Goal: Information Seeking & Learning: Check status

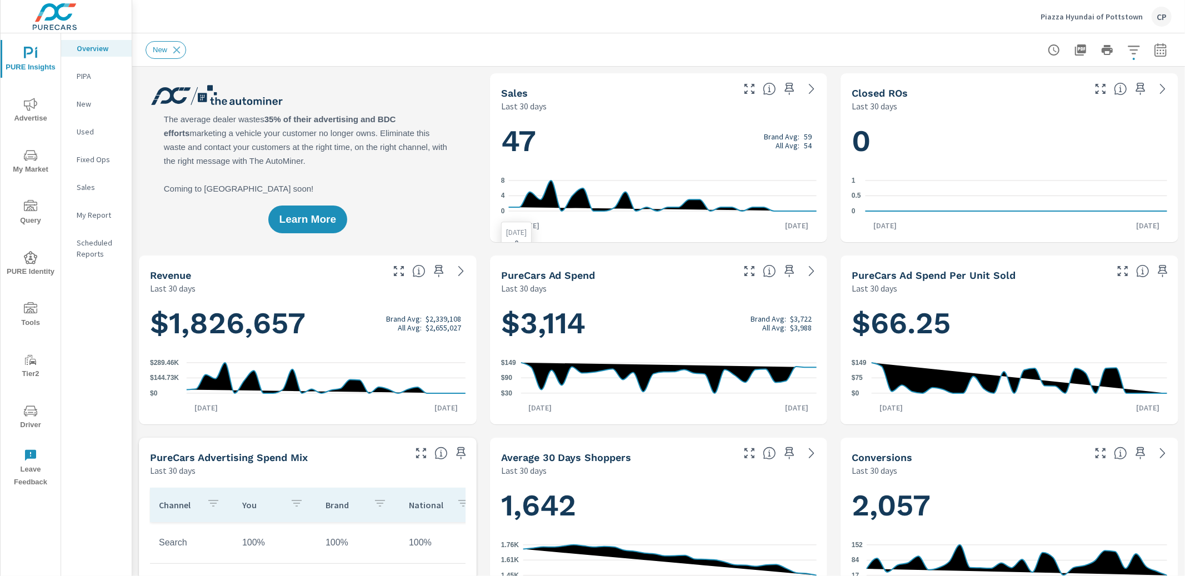
scroll to position [4, 0]
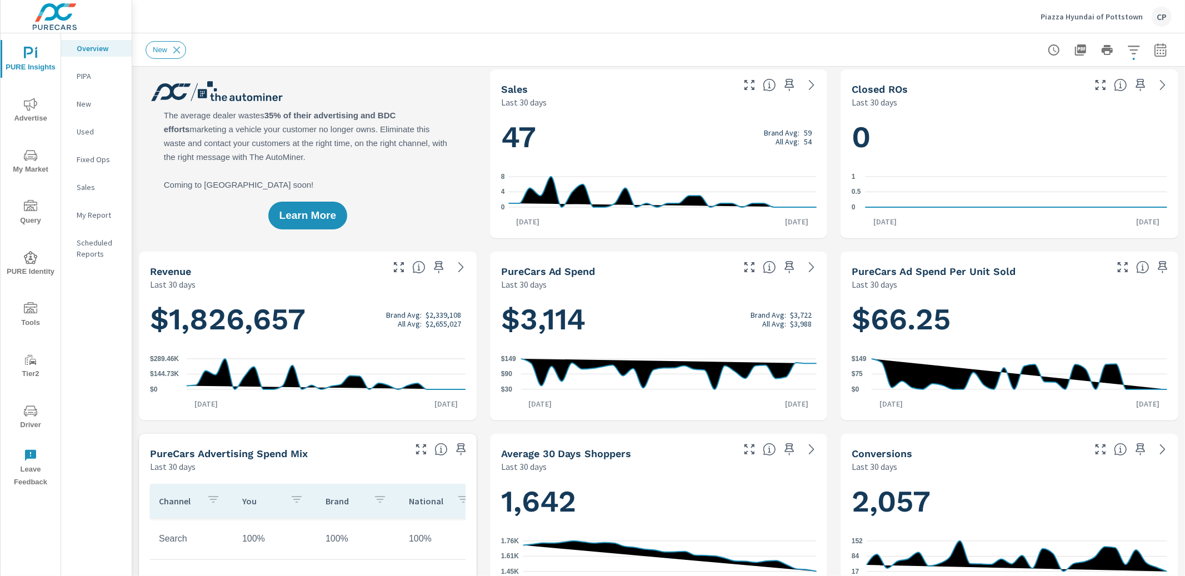
click at [1161, 49] on icon "button" at bounding box center [1160, 49] width 13 height 13
click at [1054, 94] on select "Custom [DATE] Last week Last 7 days Last 14 days Last 30 days Last 45 days Last…" at bounding box center [1071, 96] width 111 height 22
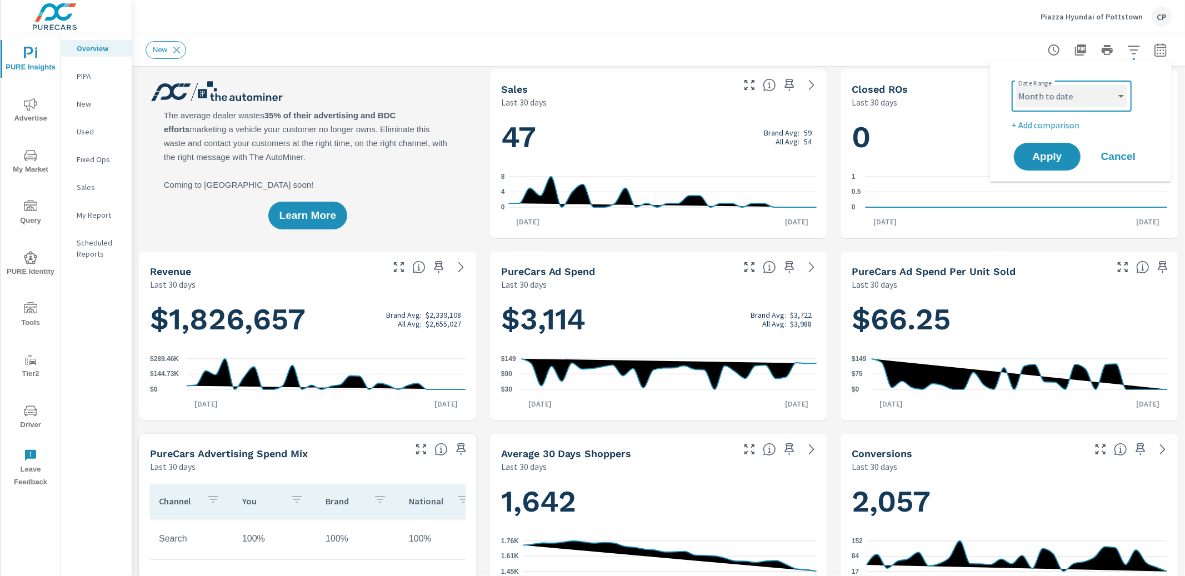
click at [1016, 85] on select "Custom [DATE] Last week Last 7 days Last 14 days Last 30 days Last 45 days Last…" at bounding box center [1071, 96] width 111 height 22
select select "Month to date"
click at [1042, 152] on span "Apply" at bounding box center [1047, 157] width 46 height 11
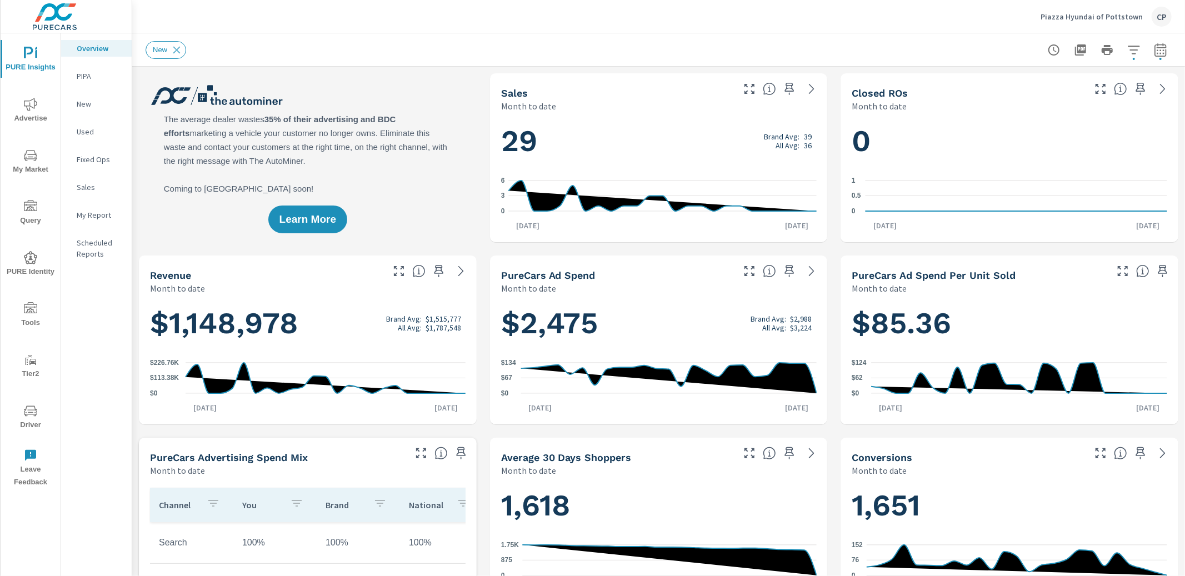
drag, startPoint x: 1173, startPoint y: 49, endPoint x: 1166, endPoint y: 50, distance: 6.1
click at [1172, 49] on div "New" at bounding box center [658, 49] width 1053 height 33
click at [1164, 51] on icon "button" at bounding box center [1159, 51] width 7 height 4
select select "Month to date"
click at [1067, 127] on p "+ Add comparison" at bounding box center [1082, 124] width 142 height 13
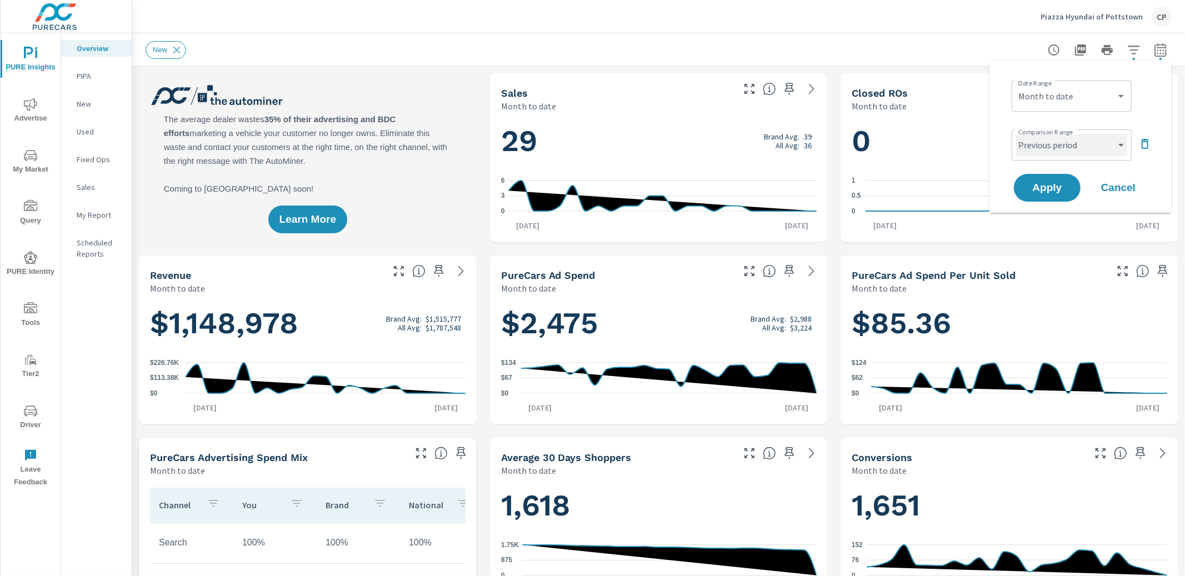
click at [1064, 154] on select "Custom Previous period Previous month Previous year" at bounding box center [1071, 145] width 111 height 22
click at [1016, 134] on select "Custom Previous period Previous month Previous year" at bounding box center [1071, 145] width 111 height 22
select select "Previous year"
click at [1064, 181] on button "Apply" at bounding box center [1047, 187] width 69 height 29
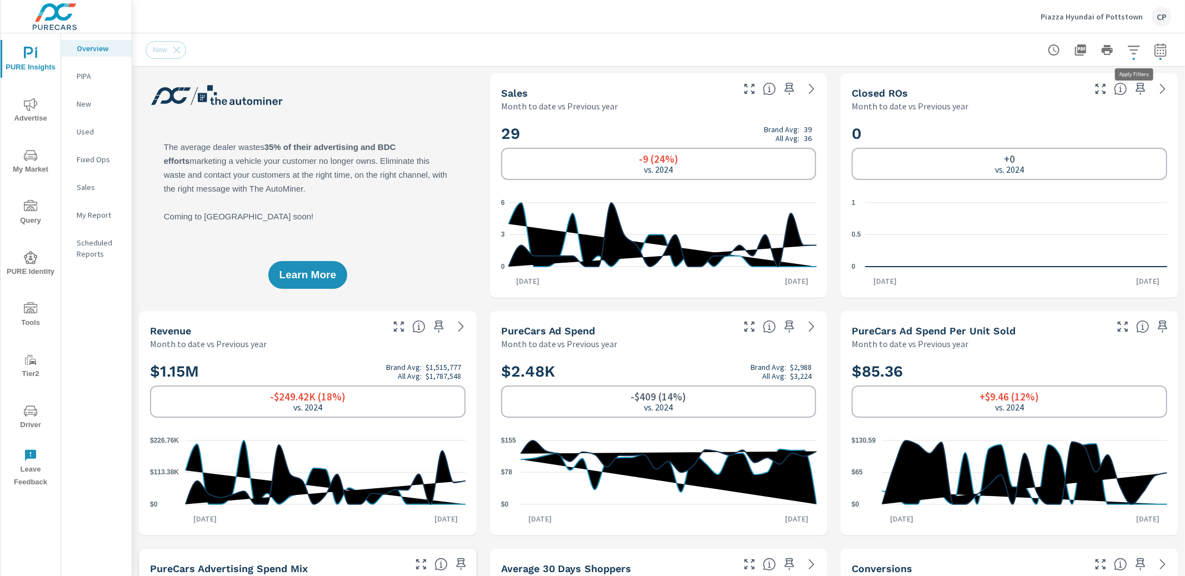
scroll to position [3, 0]
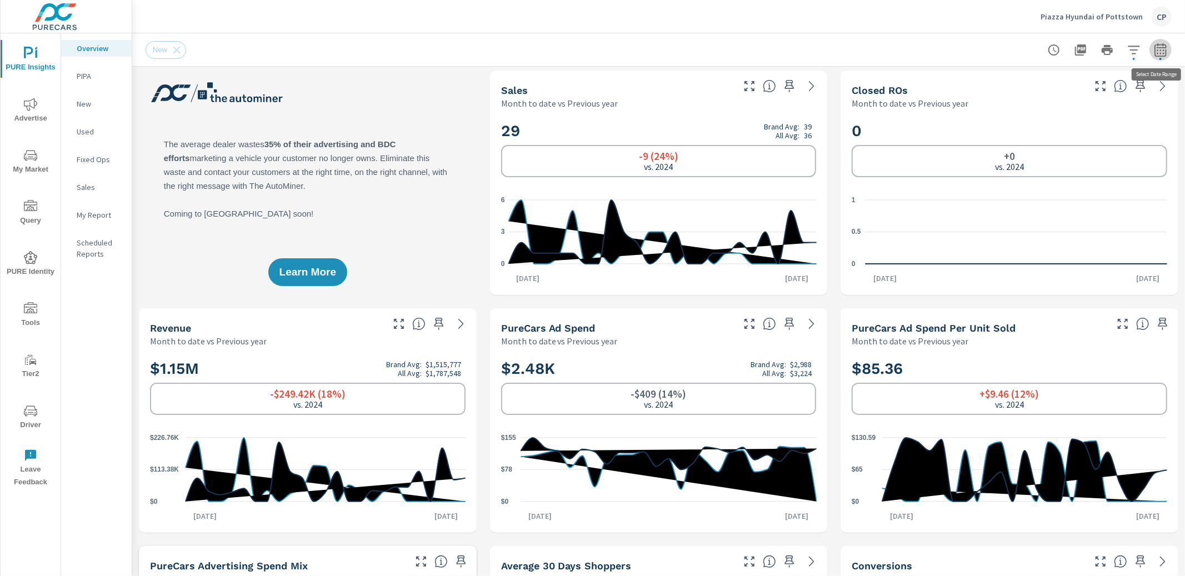
click at [1160, 45] on icon "button" at bounding box center [1160, 49] width 13 height 13
select select "Month to date"
select select "Previous year"
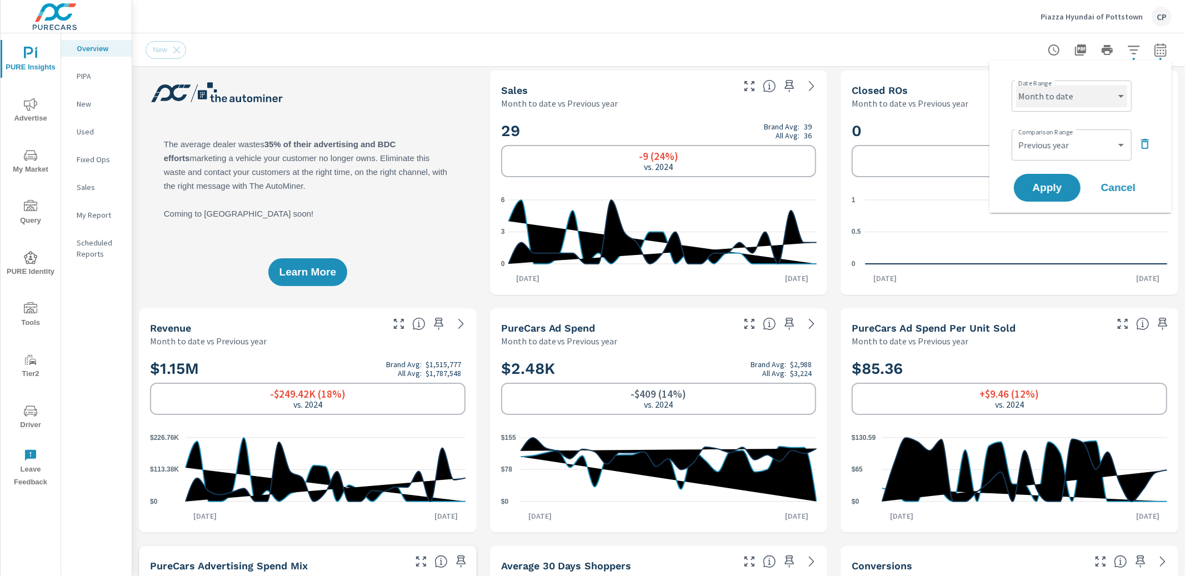
click at [1097, 95] on select "Custom [DATE] Last week Last 7 days Last 14 days Last 30 days Last 45 days Last…" at bounding box center [1071, 96] width 111 height 22
click at [1016, 85] on select "Custom [DATE] Last week Last 7 days Last 14 days Last 30 days Last 45 days Last…" at bounding box center [1071, 96] width 111 height 22
select select "custom"
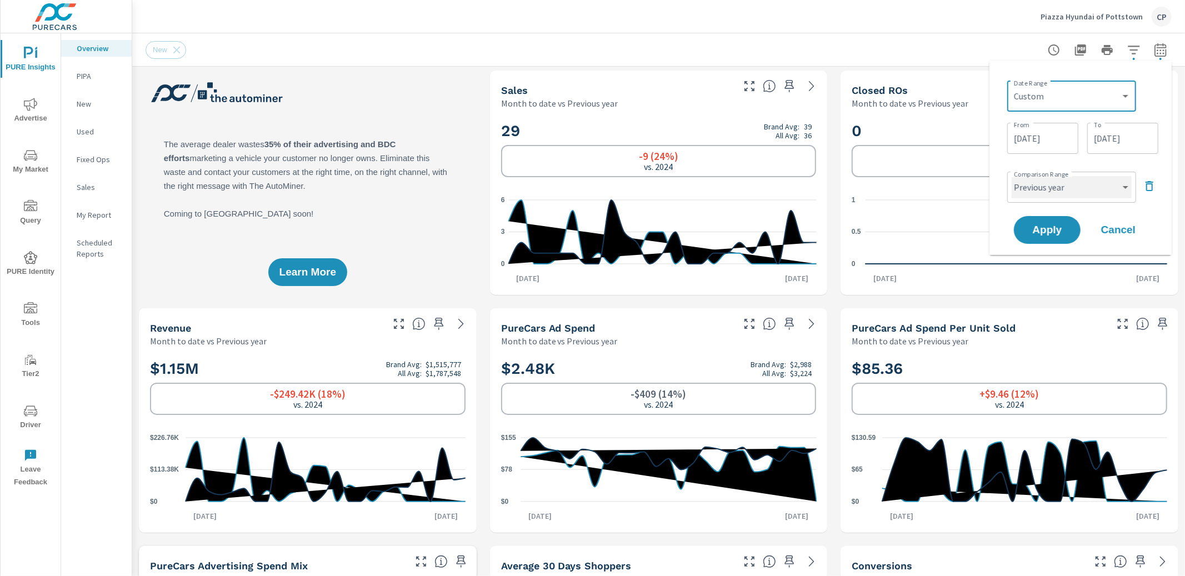
click at [1085, 181] on select "Custom Previous period Previous month Previous year" at bounding box center [1071, 187] width 120 height 22
click at [1011, 176] on select "Custom Previous period Previous month Previous year" at bounding box center [1071, 187] width 120 height 22
select select "custom"
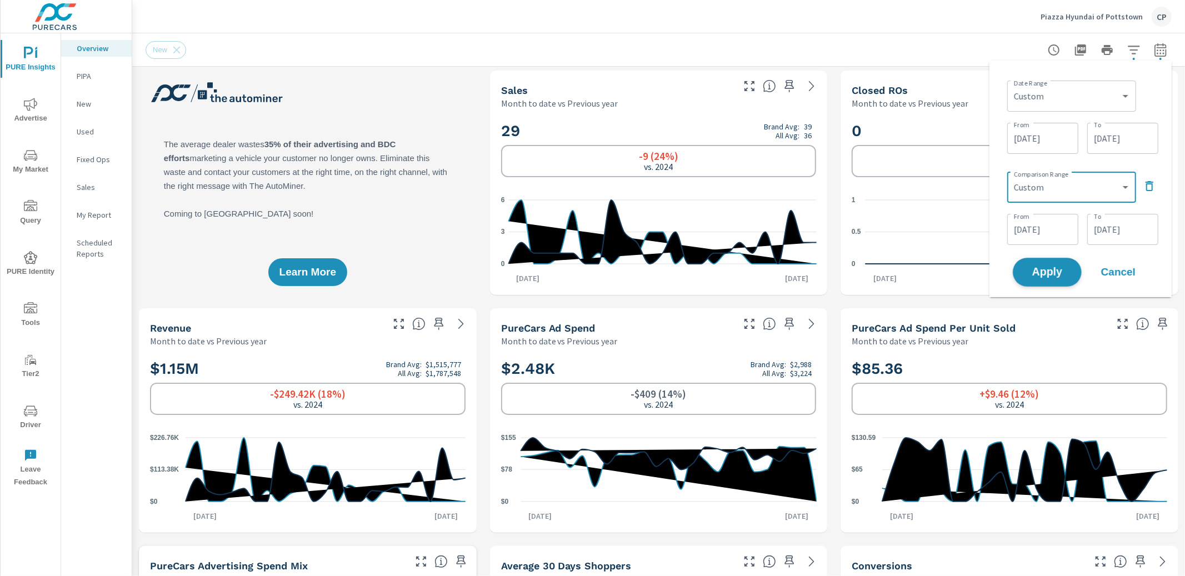
click at [1052, 263] on button "Apply" at bounding box center [1047, 272] width 69 height 29
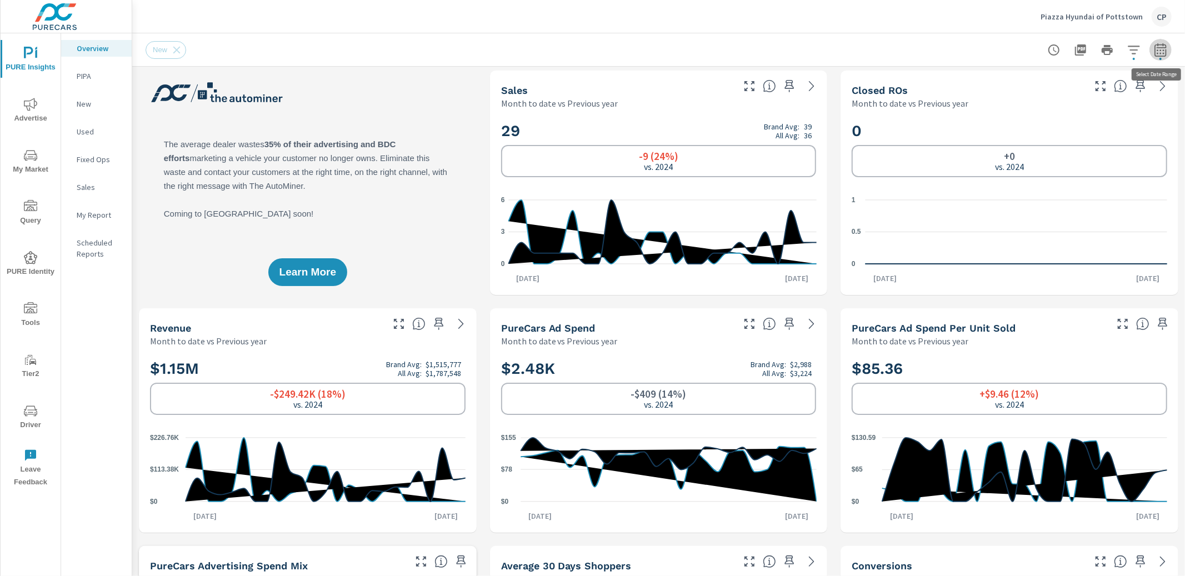
click at [1163, 50] on icon "button" at bounding box center [1159, 51] width 7 height 4
select select "Month to date"
select select "Previous year"
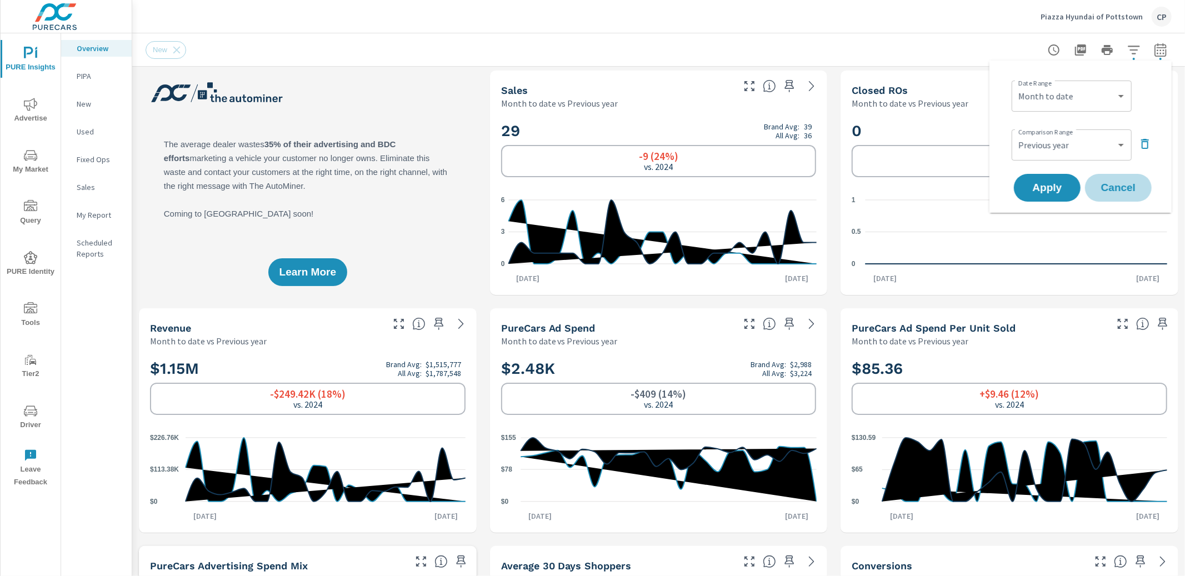
click at [1114, 186] on span "Cancel" at bounding box center [1118, 188] width 44 height 10
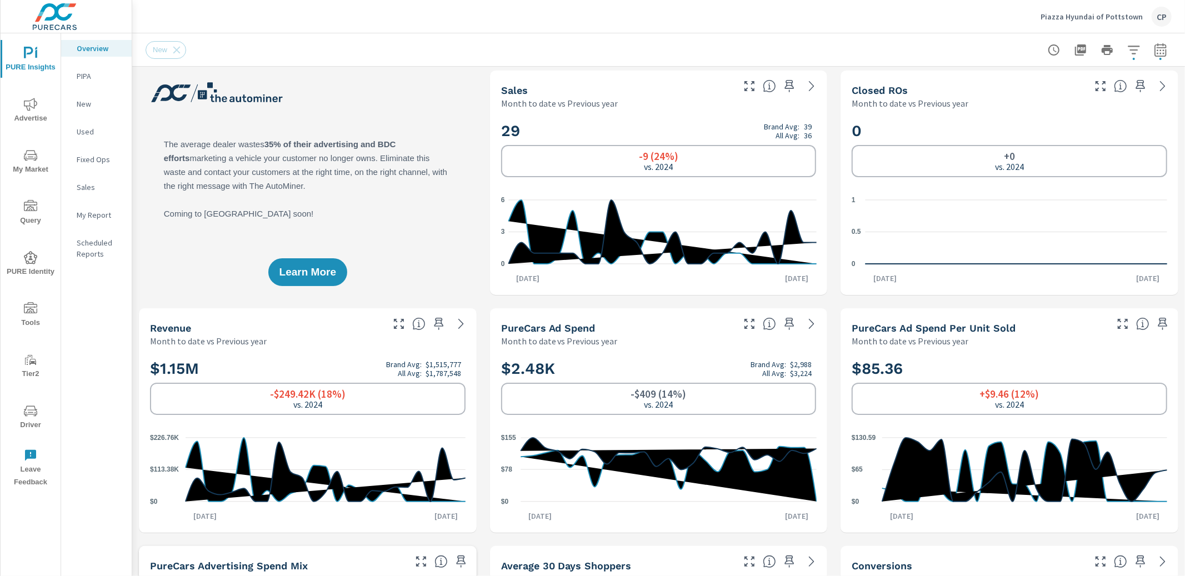
drag, startPoint x: 1159, startPoint y: 46, endPoint x: 1156, endPoint y: 56, distance: 10.4
click at [1159, 47] on icon "button" at bounding box center [1160, 49] width 13 height 13
select select "Month to date"
select select "Previous year"
click at [1143, 140] on icon "button" at bounding box center [1145, 144] width 8 height 10
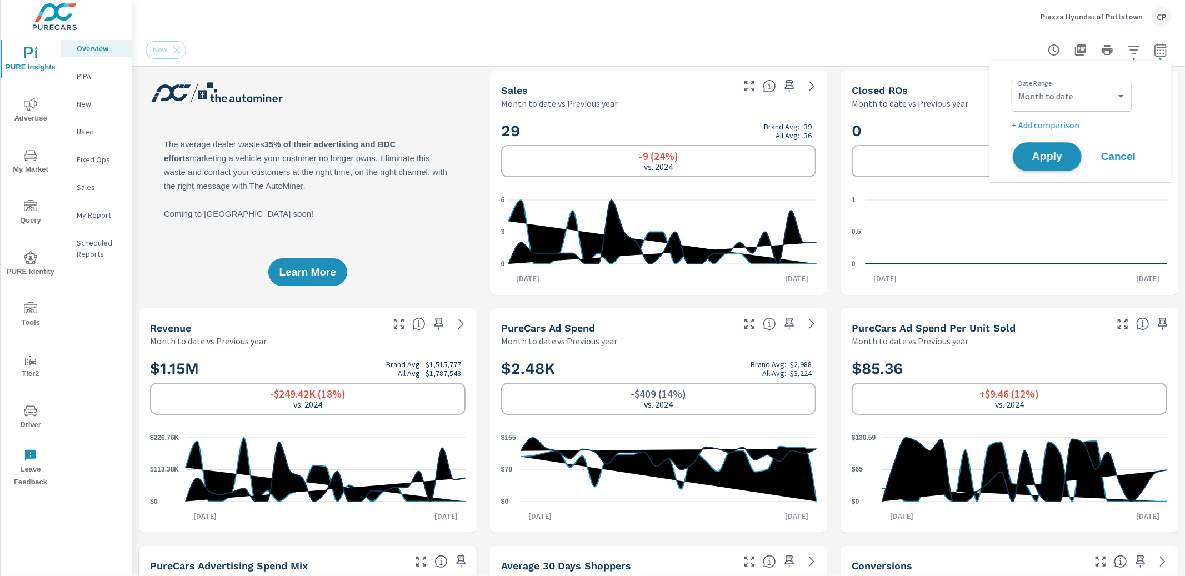
click at [1055, 152] on span "Apply" at bounding box center [1047, 157] width 46 height 11
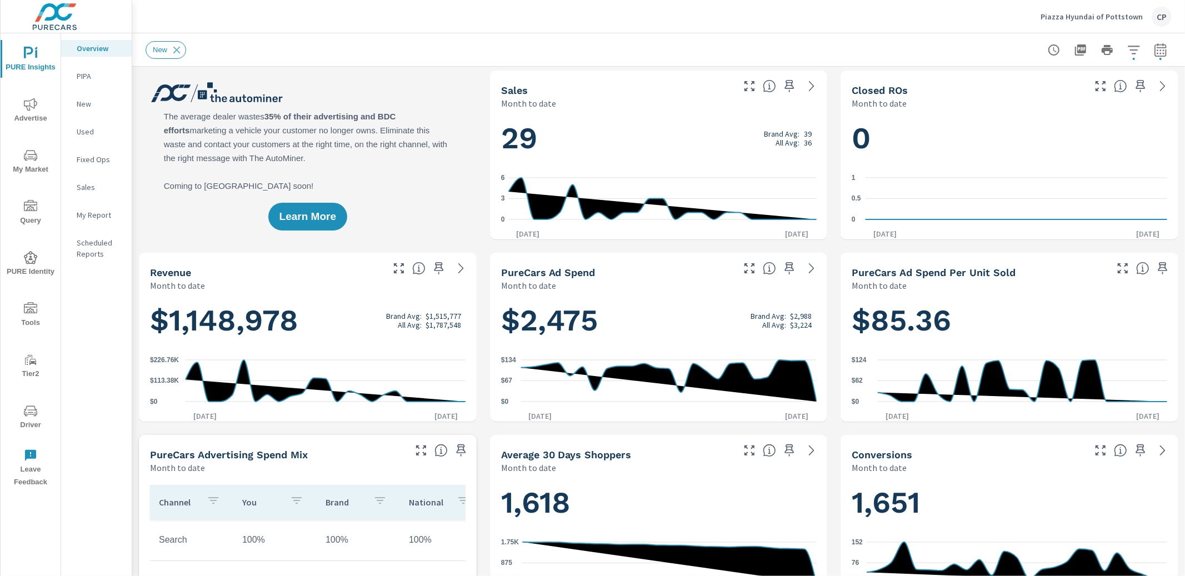
click at [1159, 48] on icon "button" at bounding box center [1160, 49] width 13 height 13
click at [1105, 103] on select "Custom [DATE] Last week Last 7 days Last 14 days Last 30 days Last 45 days Last…" at bounding box center [1071, 96] width 111 height 22
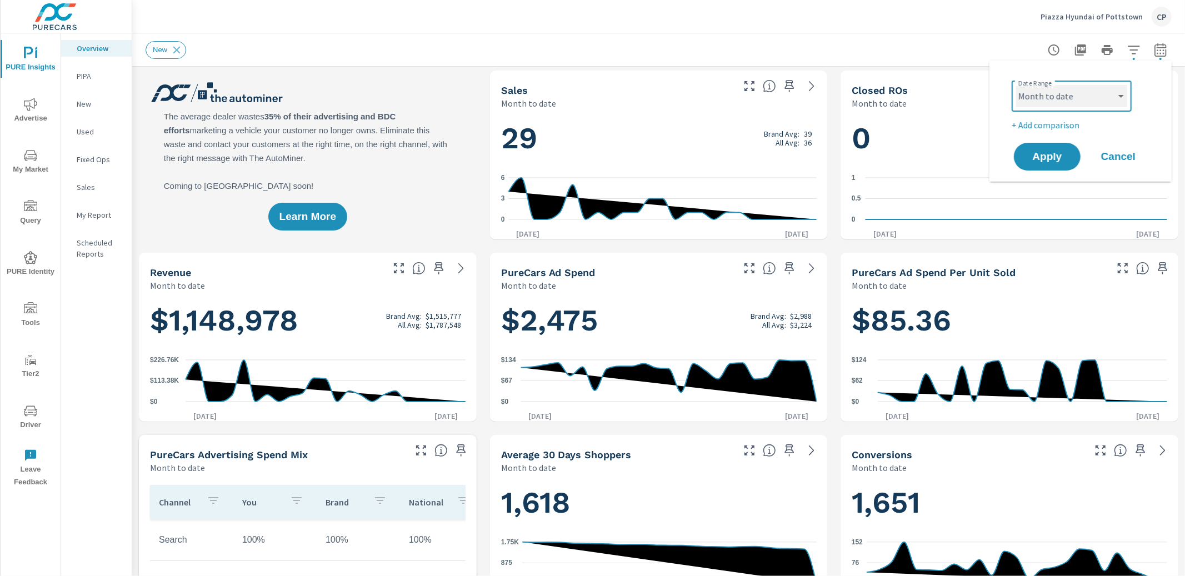
click at [1016, 85] on select "Custom [DATE] Last week Last 7 days Last 14 days Last 30 days Last 45 days Last…" at bounding box center [1071, 96] width 111 height 22
select select "Last year"
click at [1065, 154] on span "Apply" at bounding box center [1047, 157] width 46 height 11
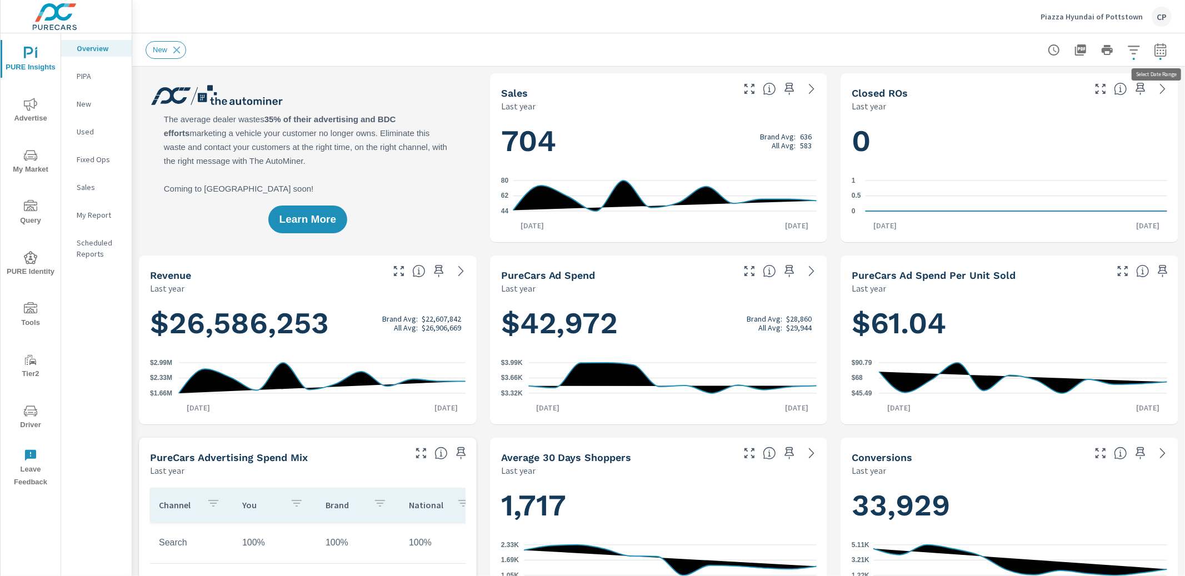
click at [1160, 51] on icon "button" at bounding box center [1160, 49] width 13 height 13
click at [1097, 92] on select "Custom [DATE] Last week Last 7 days Last 14 days Last 30 days Last 45 days Last…" at bounding box center [1071, 96] width 111 height 22
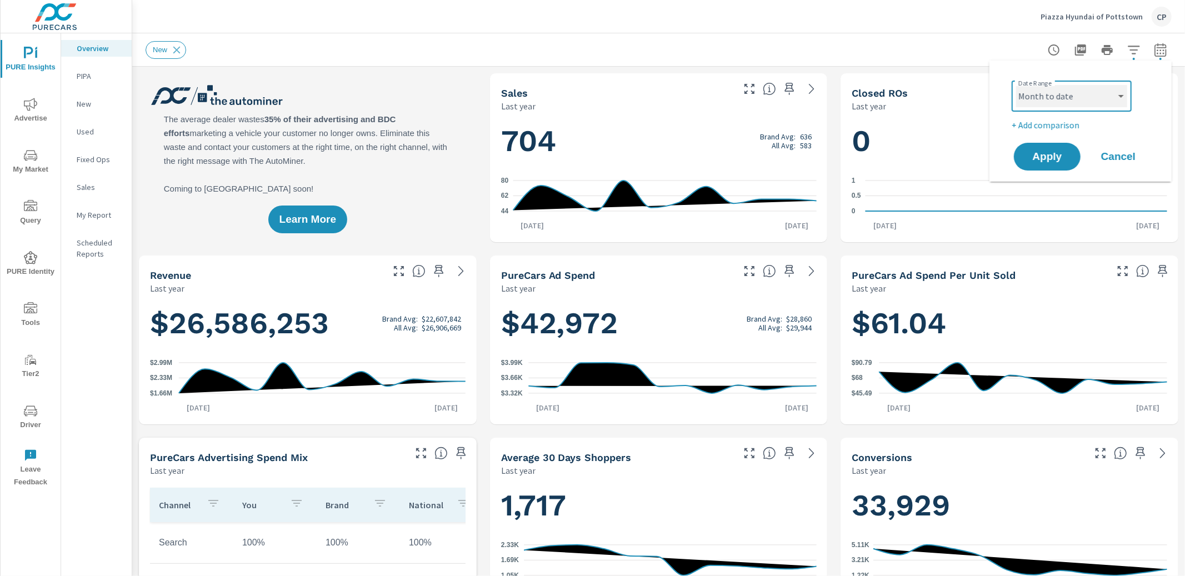
click at [1016, 85] on select "Custom [DATE] Last week Last 7 days Last 14 days Last 30 days Last 45 days Last…" at bounding box center [1071, 96] width 111 height 22
select select "Month to date"
click at [1055, 153] on span "Apply" at bounding box center [1047, 157] width 46 height 11
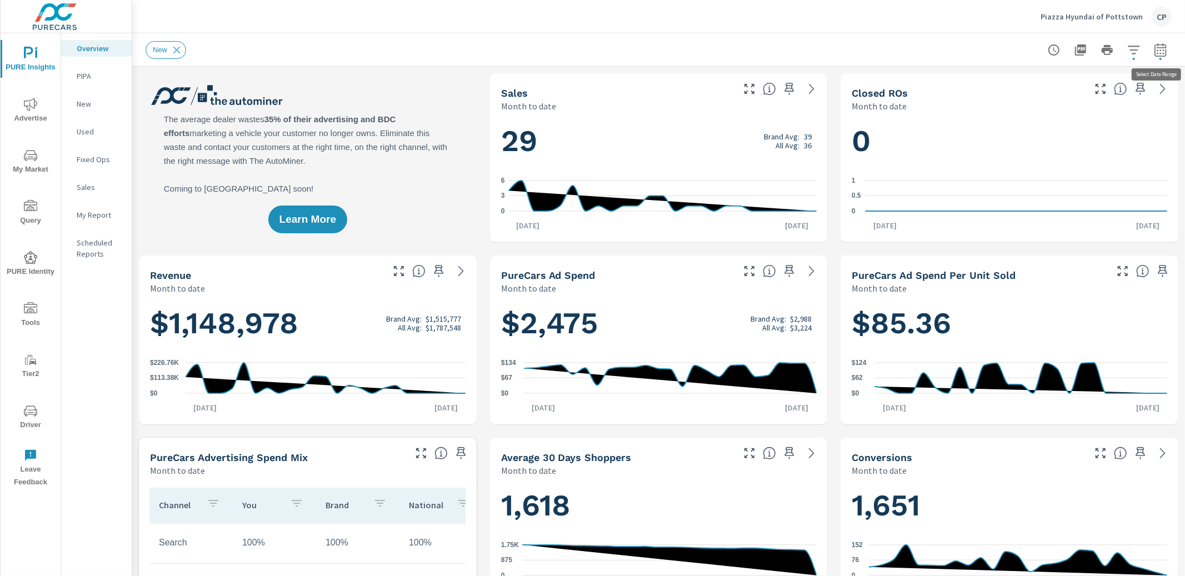
click at [1160, 46] on icon "button" at bounding box center [1160, 49] width 13 height 13
select select "Month to date"
click at [1053, 127] on p "+ Add comparison" at bounding box center [1082, 124] width 142 height 13
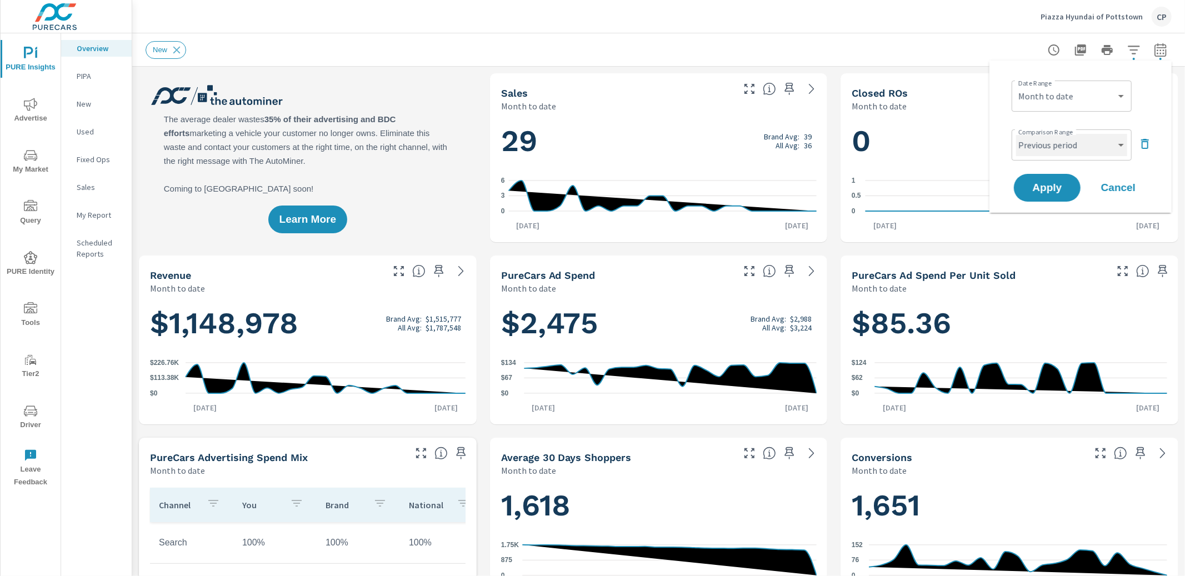
click at [1055, 154] on select "Custom Previous period Previous month Previous year" at bounding box center [1071, 145] width 111 height 22
click at [1016, 134] on select "Custom Previous period Previous month Previous year" at bounding box center [1071, 145] width 111 height 22
select select "Previous year"
click at [1056, 186] on span "Apply" at bounding box center [1047, 188] width 46 height 11
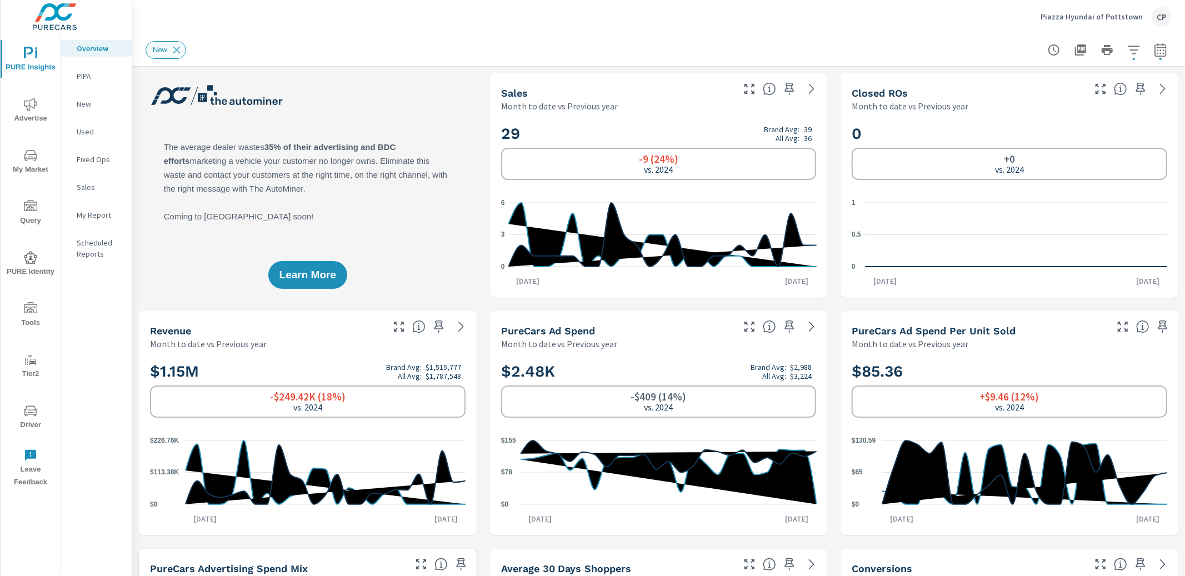
click at [183, 52] on div "New" at bounding box center [166, 50] width 41 height 18
click at [179, 51] on icon at bounding box center [177, 50] width 12 height 12
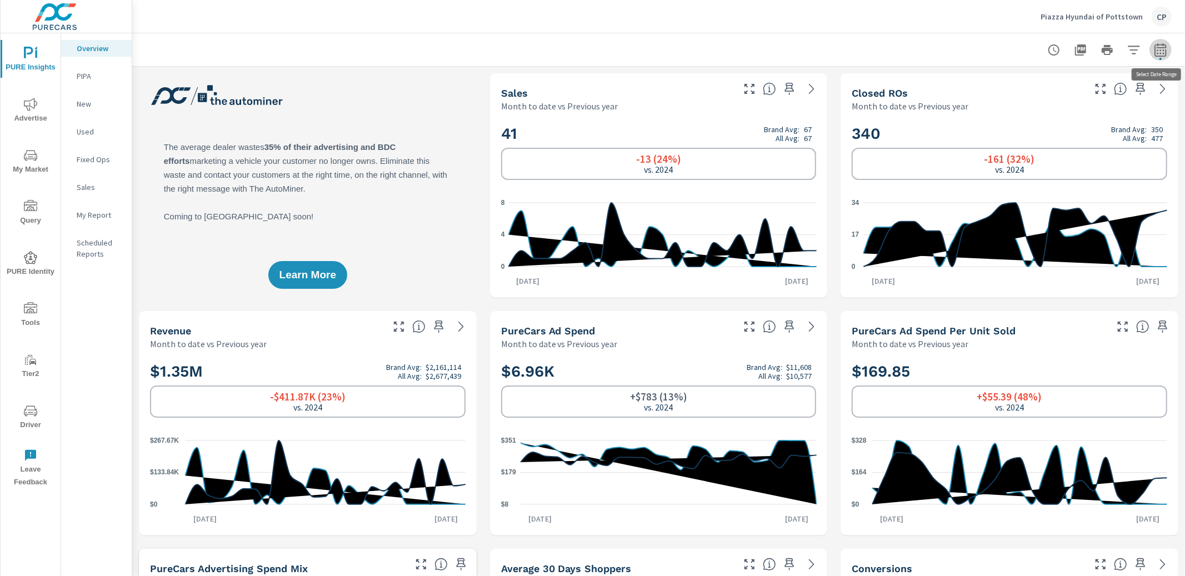
click at [1155, 48] on icon "button" at bounding box center [1160, 49] width 13 height 13
select select "Month to date"
select select "Previous year"
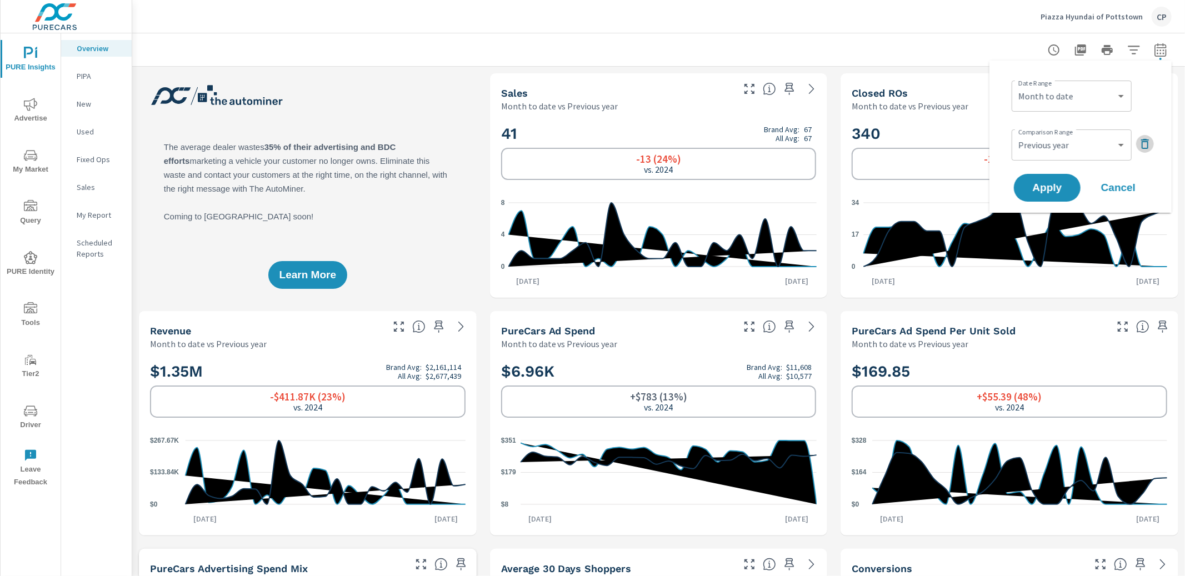
click at [1143, 142] on icon "button" at bounding box center [1144, 143] width 13 height 13
drag, startPoint x: 1067, startPoint y: 158, endPoint x: 1047, endPoint y: 171, distance: 23.4
click at [1067, 158] on span "Apply" at bounding box center [1047, 157] width 44 height 10
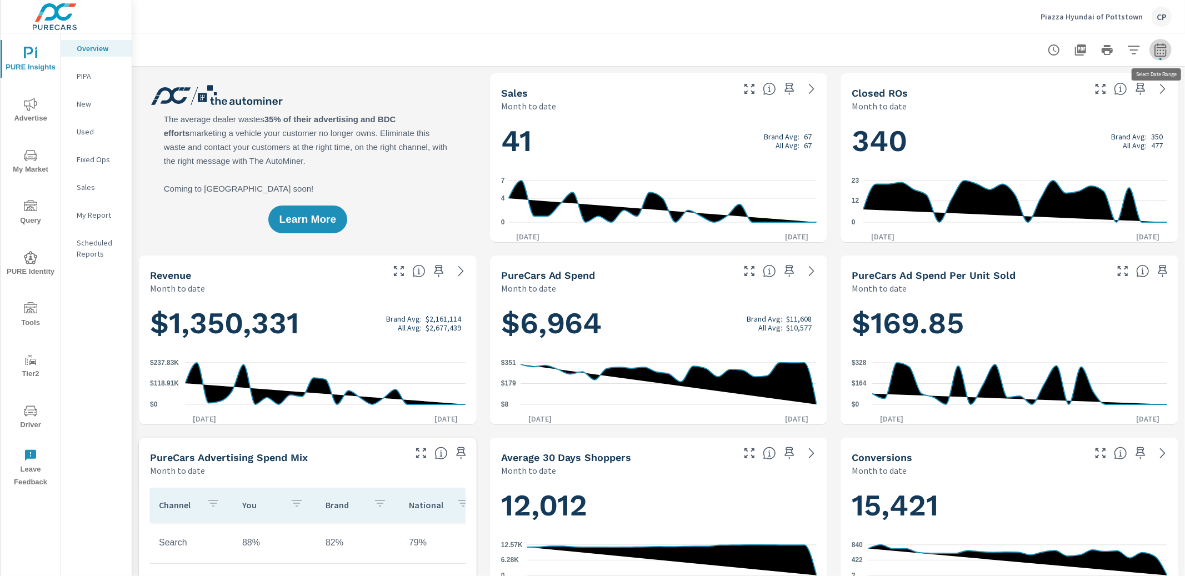
drag, startPoint x: 1161, startPoint y: 48, endPoint x: 1151, endPoint y: 56, distance: 13.0
click at [1161, 48] on icon "button" at bounding box center [1160, 49] width 13 height 13
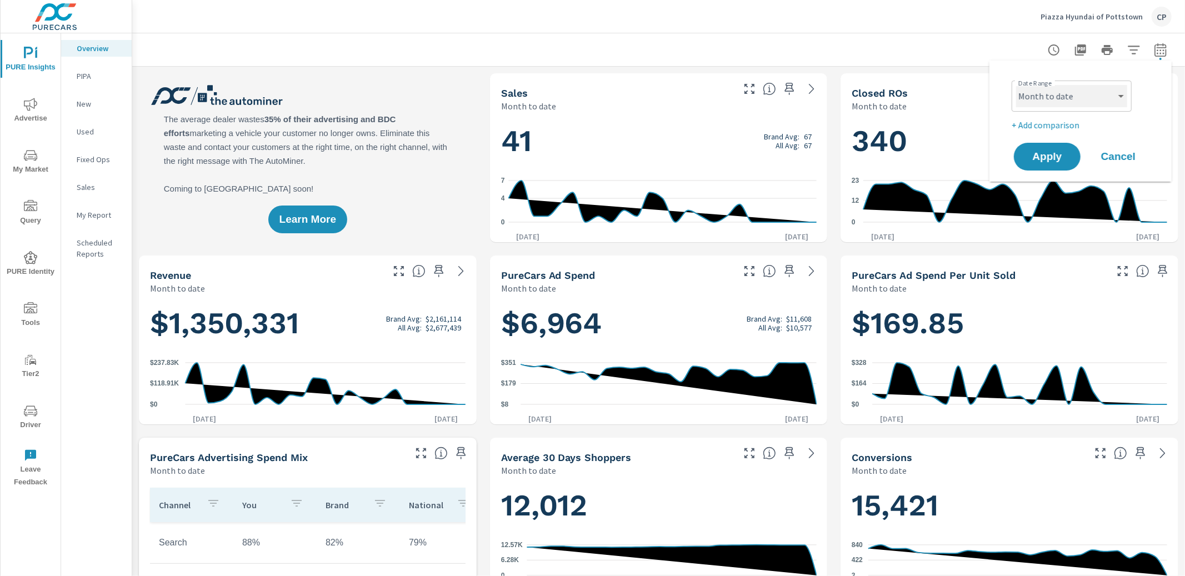
click at [1061, 97] on select "Custom [DATE] Last week Last 7 days Last 14 days Last 30 days Last 45 days Last…" at bounding box center [1071, 96] width 111 height 22
click at [1016, 85] on select "Custom [DATE] Last week Last 7 days Last 14 days Last 30 days Last 45 days Last…" at bounding box center [1071, 96] width 111 height 22
select select "Last month"
click at [1048, 157] on span "Apply" at bounding box center [1047, 157] width 46 height 11
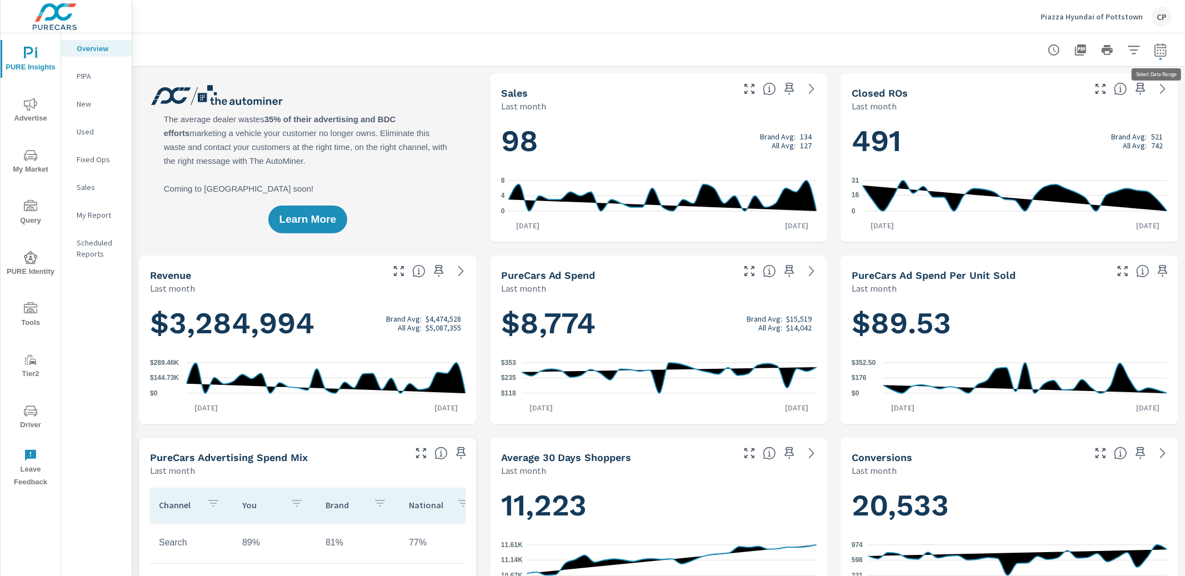
click at [1165, 48] on icon "button" at bounding box center [1160, 49] width 13 height 13
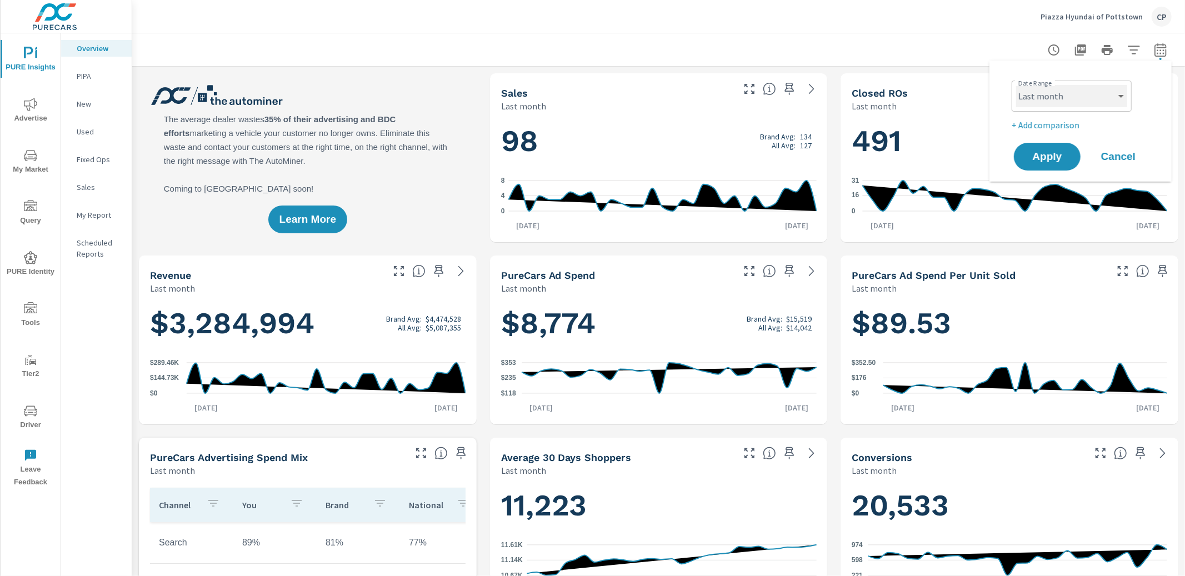
click at [1068, 96] on select "Custom [DATE] Last week Last 7 days Last 14 days Last 30 days Last 45 days Last…" at bounding box center [1071, 96] width 111 height 22
click at [1103, 89] on select "Custom [DATE] Last week Last 7 days Last 14 days Last 30 days Last 45 days Last…" at bounding box center [1071, 96] width 111 height 22
click at [1016, 85] on select "Custom [DATE] Last week Last 7 days Last 14 days Last 30 days Last 45 days Last…" at bounding box center [1071, 96] width 111 height 22
select select "custom"
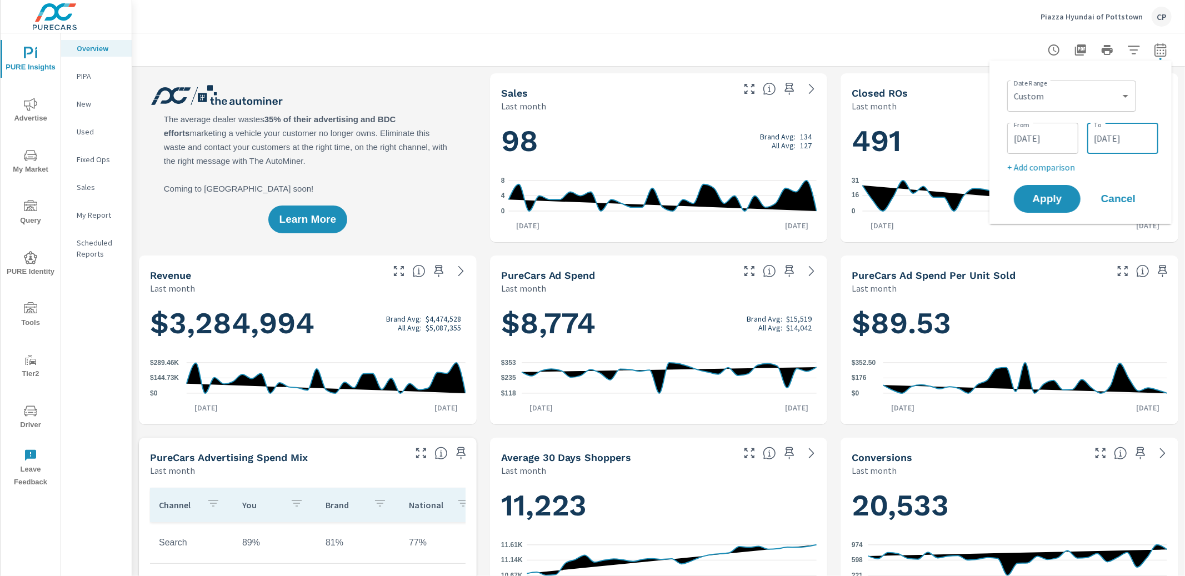
click at [1105, 136] on input "[DATE]" at bounding box center [1122, 138] width 62 height 22
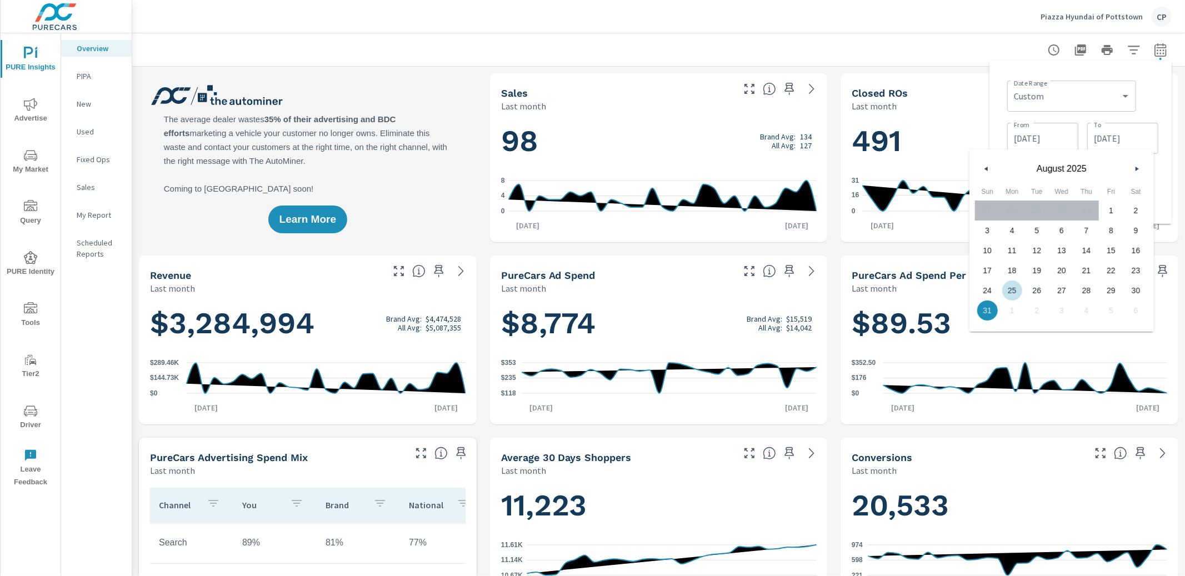
click at [1013, 284] on span "25" at bounding box center [1012, 290] width 25 height 14
type input "[DATE]"
drag, startPoint x: 1145, startPoint y: 101, endPoint x: 1139, endPoint y: 123, distance: 23.7
click at [1145, 102] on div "Date Range Custom [DATE] Last week Last 7 days Last 14 days Last 30 days Last 4…" at bounding box center [1082, 95] width 151 height 38
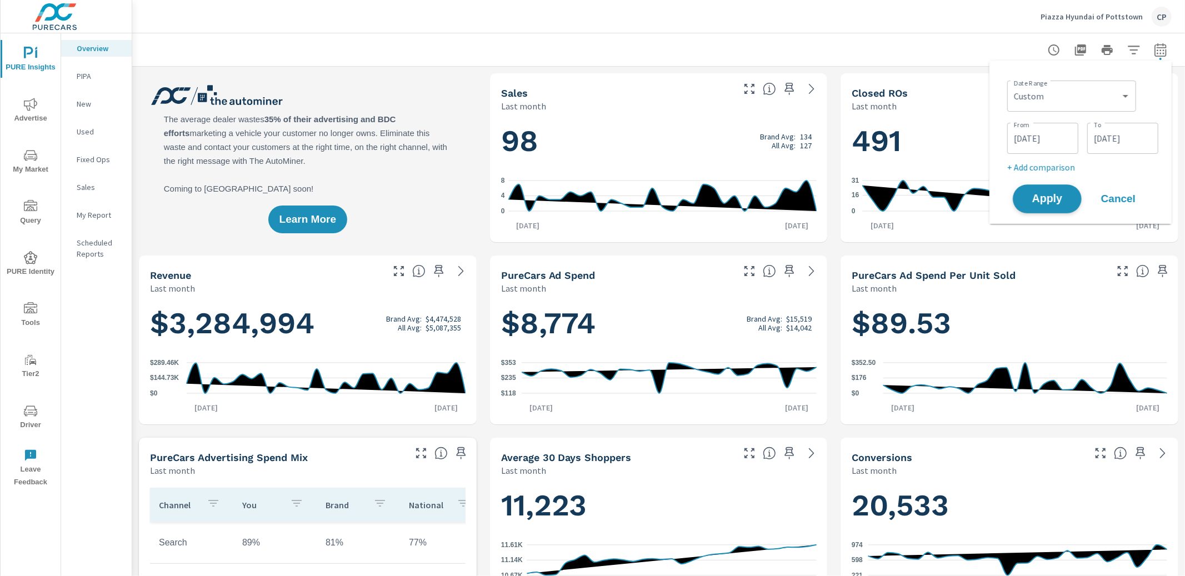
click at [1044, 207] on button "Apply" at bounding box center [1047, 198] width 69 height 29
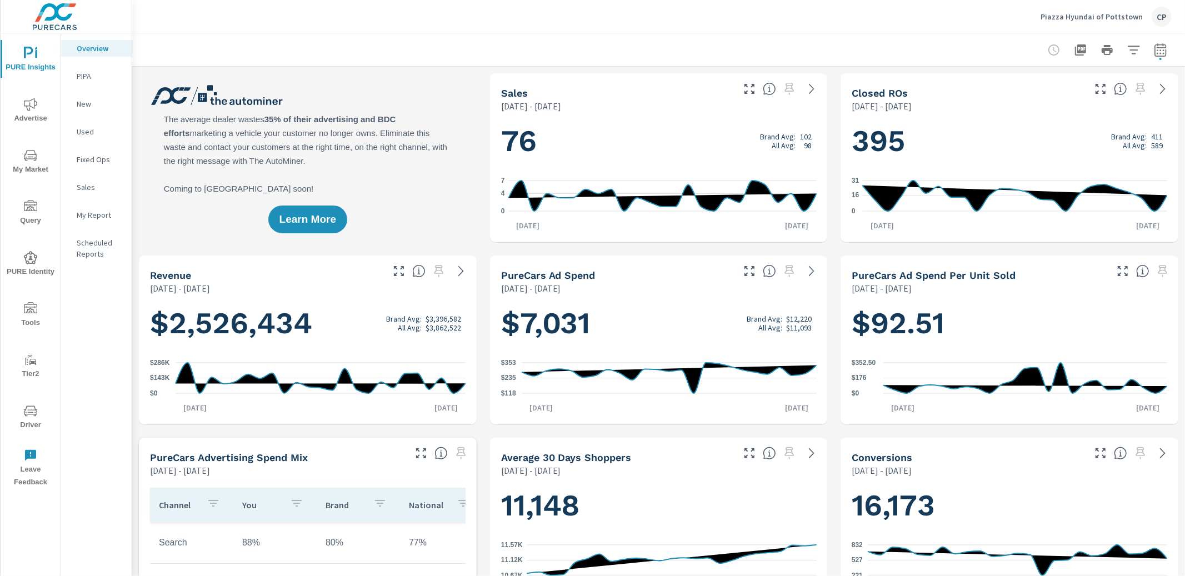
click at [1166, 48] on button "button" at bounding box center [1160, 50] width 22 height 22
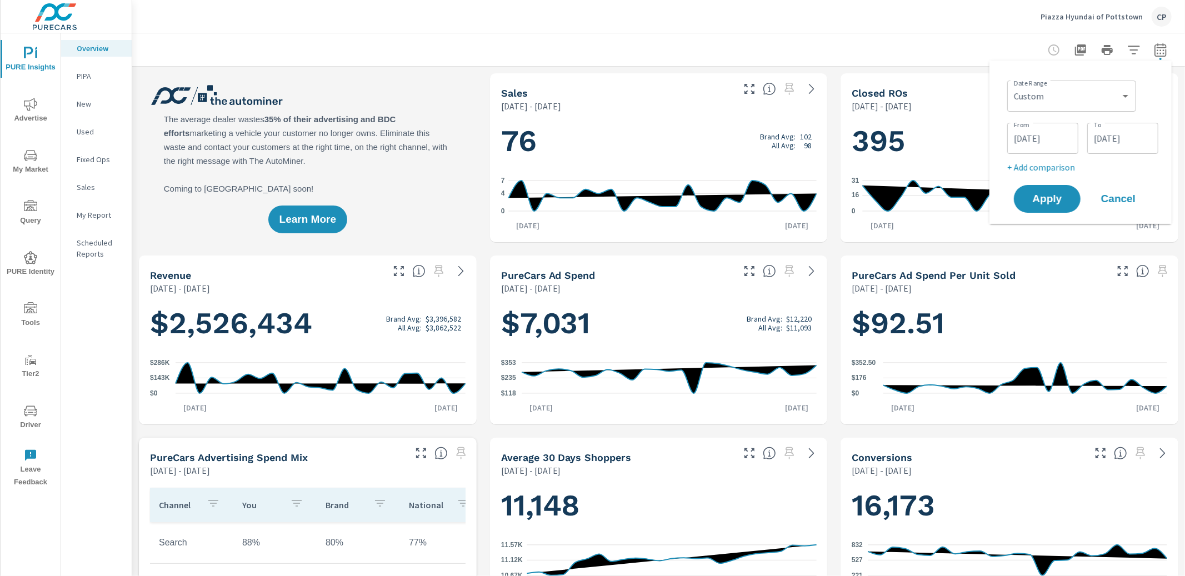
click at [1132, 81] on div "Custom [DATE] Last week Last 7 days Last 14 days Last 30 days Last 45 days Last…" at bounding box center [1071, 96] width 129 height 31
drag, startPoint x: 1146, startPoint y: 80, endPoint x: 1143, endPoint y: 96, distance: 15.9
click at [1146, 82] on div "Date Range Custom [DATE] Last week Last 7 days Last 14 days Last 30 days Last 4…" at bounding box center [1082, 95] width 151 height 38
click at [1115, 200] on span "Cancel" at bounding box center [1118, 199] width 44 height 10
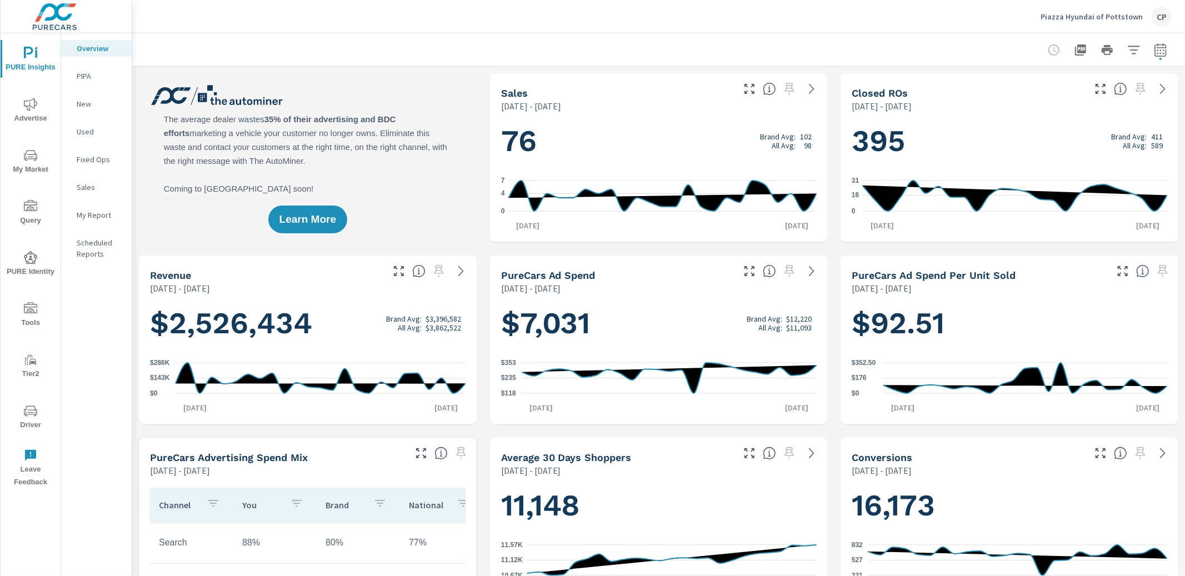
click at [1151, 42] on div at bounding box center [1107, 50] width 129 height 22
click at [1148, 48] on div at bounding box center [1107, 50] width 129 height 22
click at [1159, 48] on icon "button" at bounding box center [1160, 49] width 13 height 13
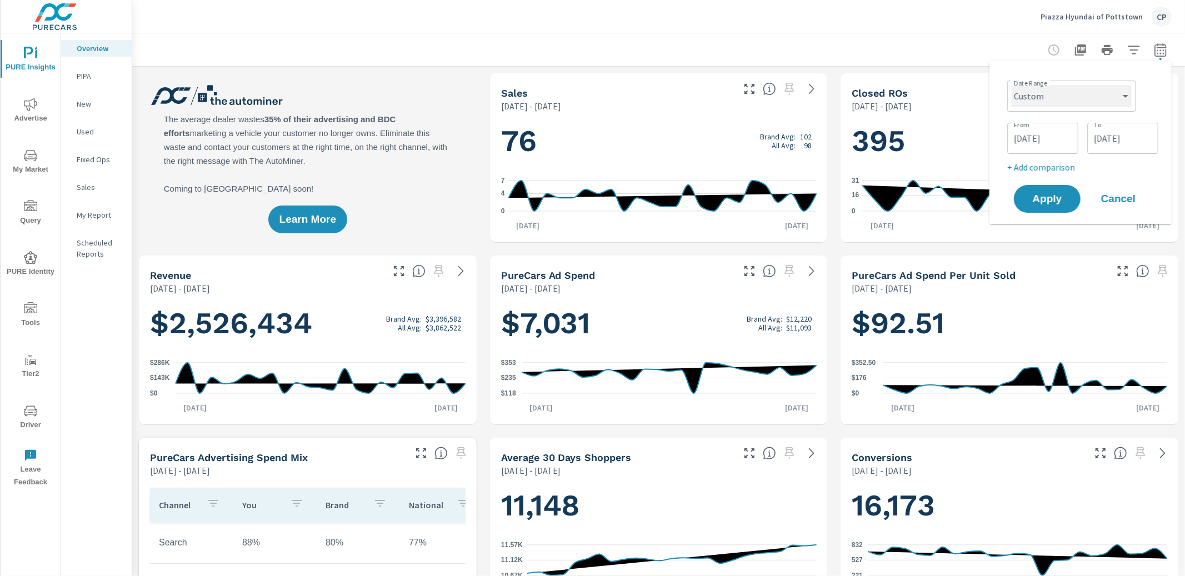
click at [1096, 103] on select "Custom [DATE] Last week Last 7 days Last 14 days Last 30 days Last 45 days Last…" at bounding box center [1071, 96] width 120 height 22
click at [1011, 85] on select "Custom [DATE] Last week Last 7 days Last 14 days Last 30 days Last 45 days Last…" at bounding box center [1071, 96] width 120 height 22
select select "Last month"
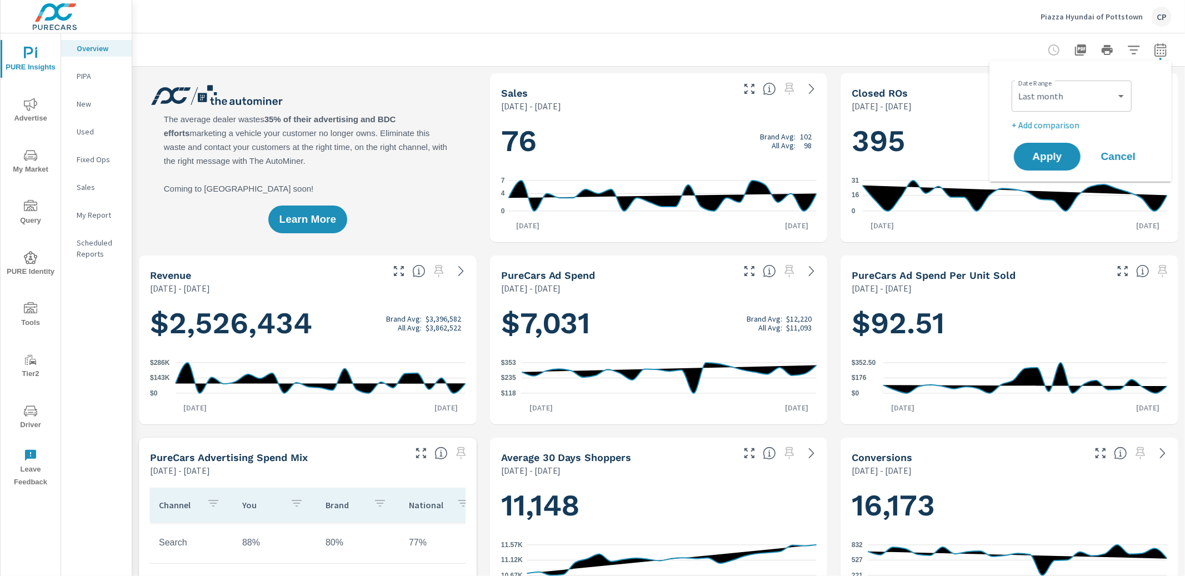
click at [1069, 139] on div "Date Range Custom [DATE] Last week Last 7 days Last 14 days Last 30 days Last 4…" at bounding box center [1081, 120] width 156 height 103
click at [1065, 149] on button "Apply" at bounding box center [1047, 156] width 69 height 29
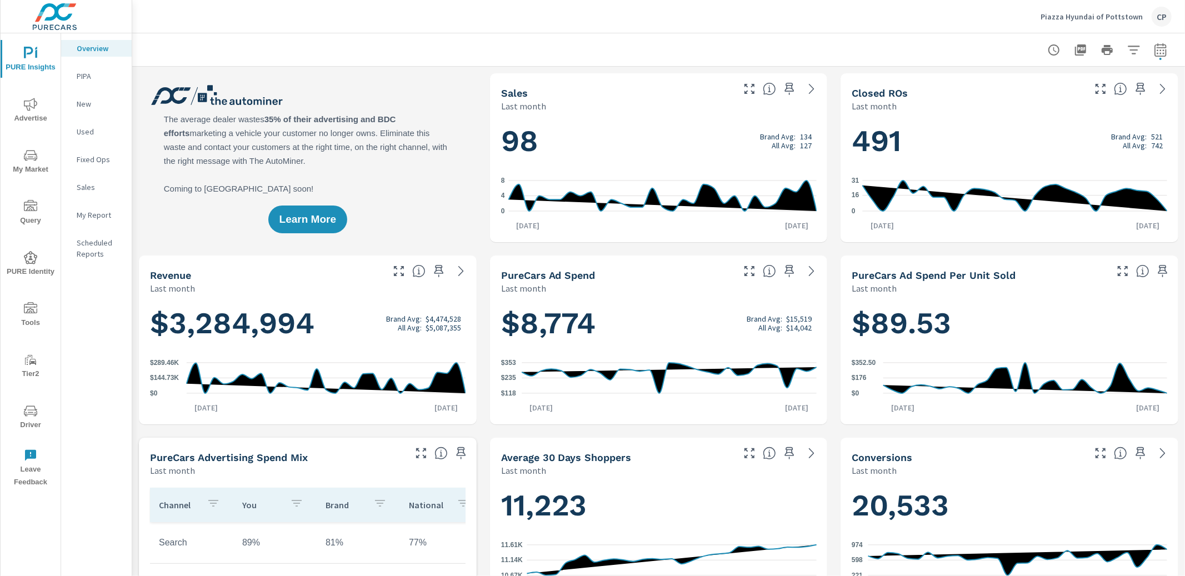
click at [1158, 52] on icon "button" at bounding box center [1160, 49] width 13 height 13
click at [1061, 103] on select "Custom [DATE] Last week Last 7 days Last 14 days Last 30 days Last 45 days Last…" at bounding box center [1071, 96] width 111 height 22
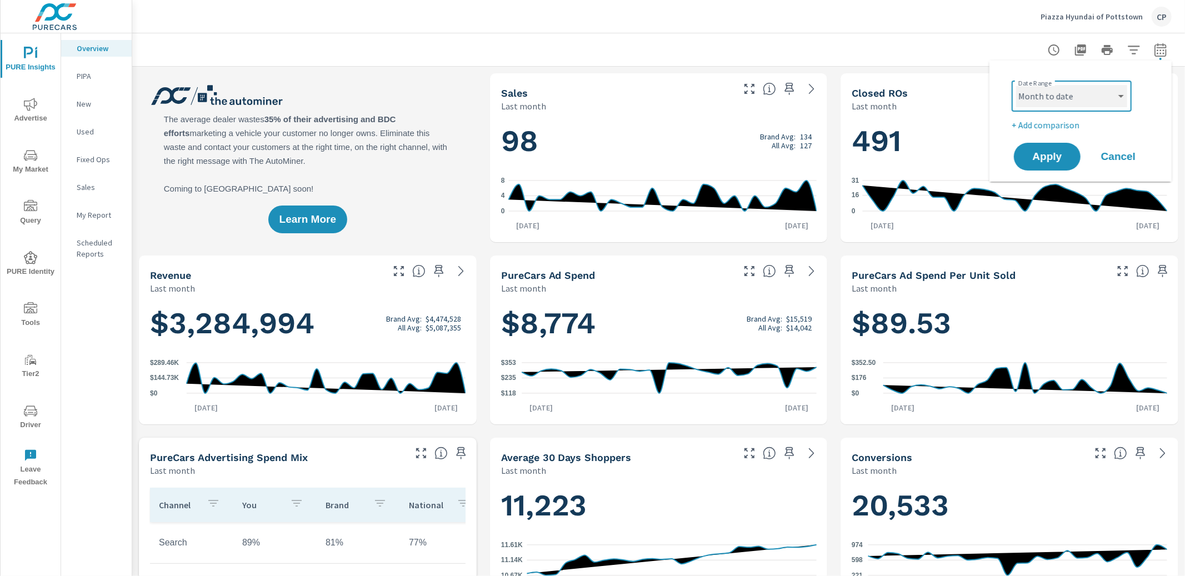
click at [1016, 85] on select "Custom [DATE] Last week Last 7 days Last 14 days Last 30 days Last 45 days Last…" at bounding box center [1071, 96] width 111 height 22
select select "Month to date"
click at [1042, 157] on span "Apply" at bounding box center [1047, 157] width 46 height 11
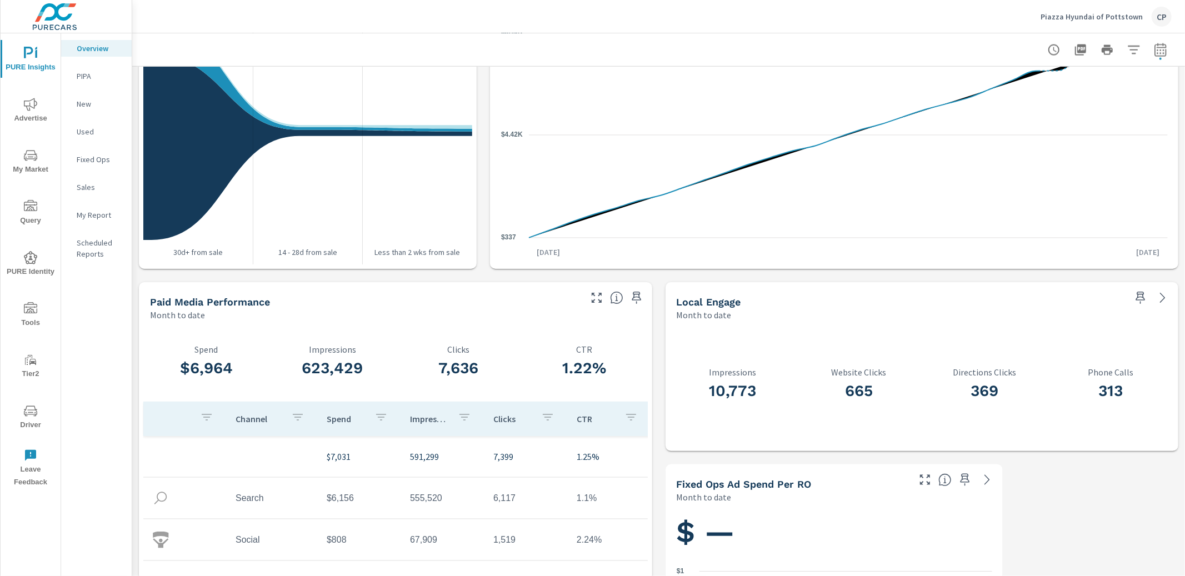
scroll to position [1312, 0]
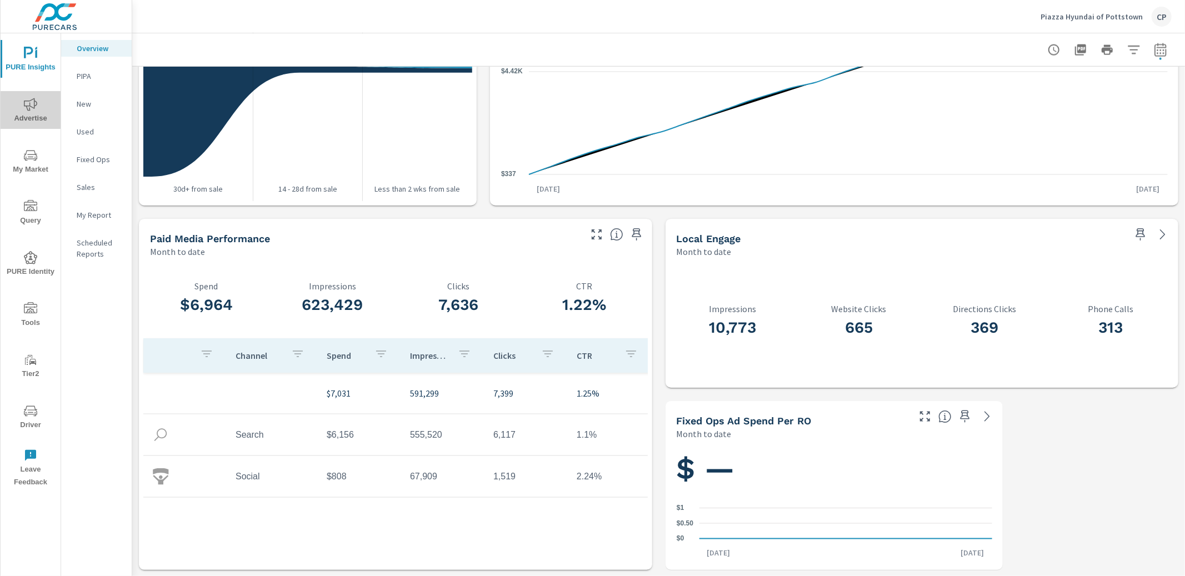
drag, startPoint x: 21, startPoint y: 105, endPoint x: 28, endPoint y: 112, distance: 9.8
click at [23, 108] on span "Advertise" at bounding box center [30, 111] width 53 height 27
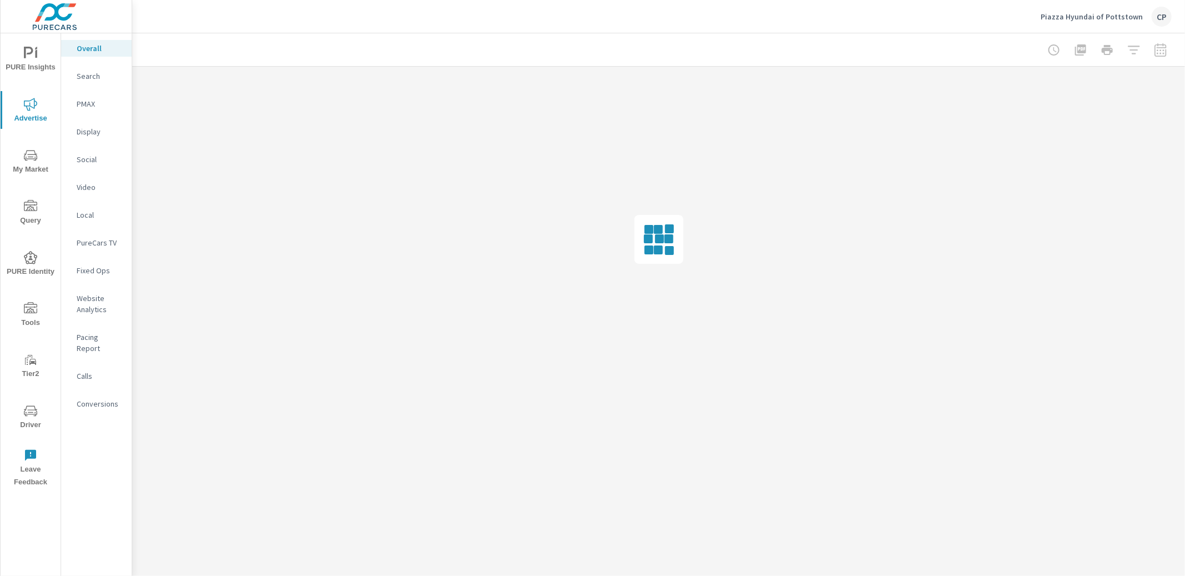
click at [107, 79] on p "Search" at bounding box center [100, 76] width 46 height 11
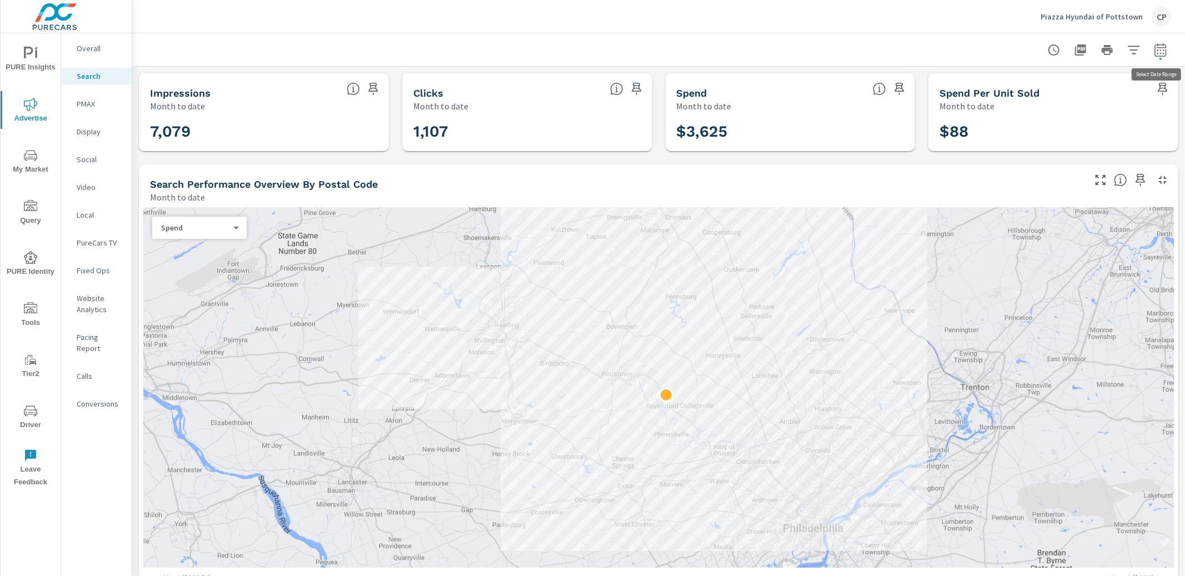
click at [1159, 47] on icon "button" at bounding box center [1160, 49] width 13 height 13
select select "Month to date"
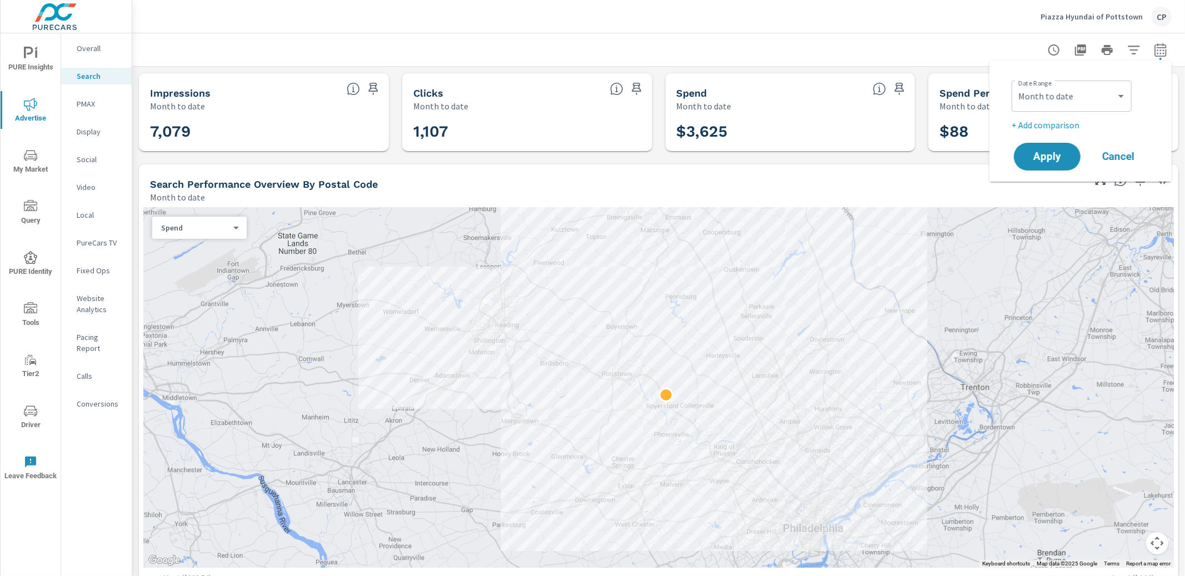
click at [1072, 126] on p "+ Add comparison" at bounding box center [1082, 124] width 142 height 13
select select "Previous period"
click at [1056, 183] on span "Apply" at bounding box center [1047, 188] width 46 height 11
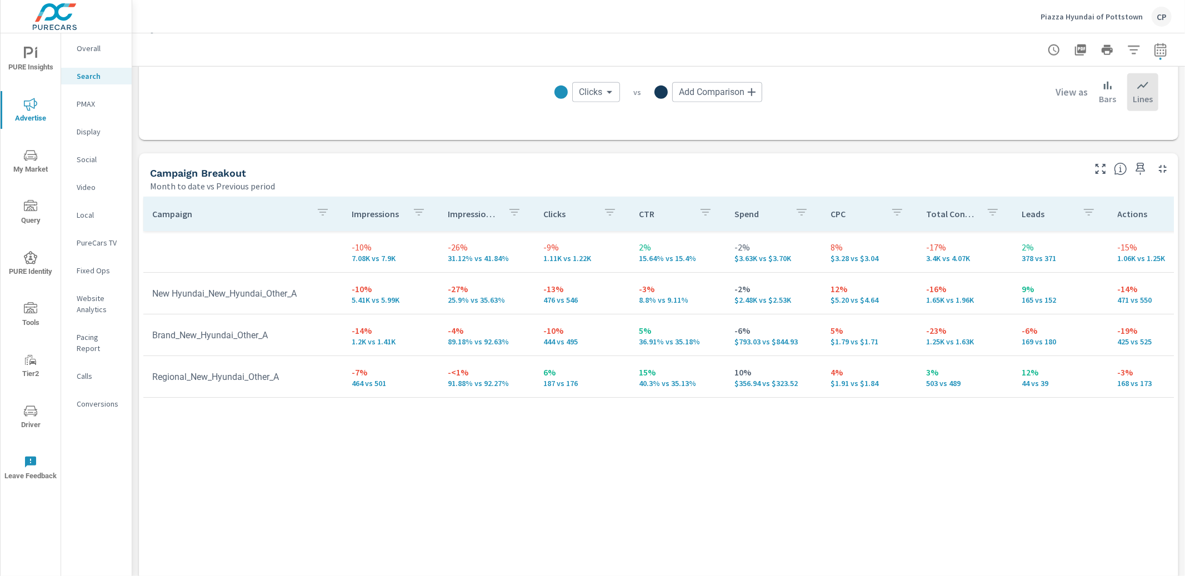
scroll to position [930, 0]
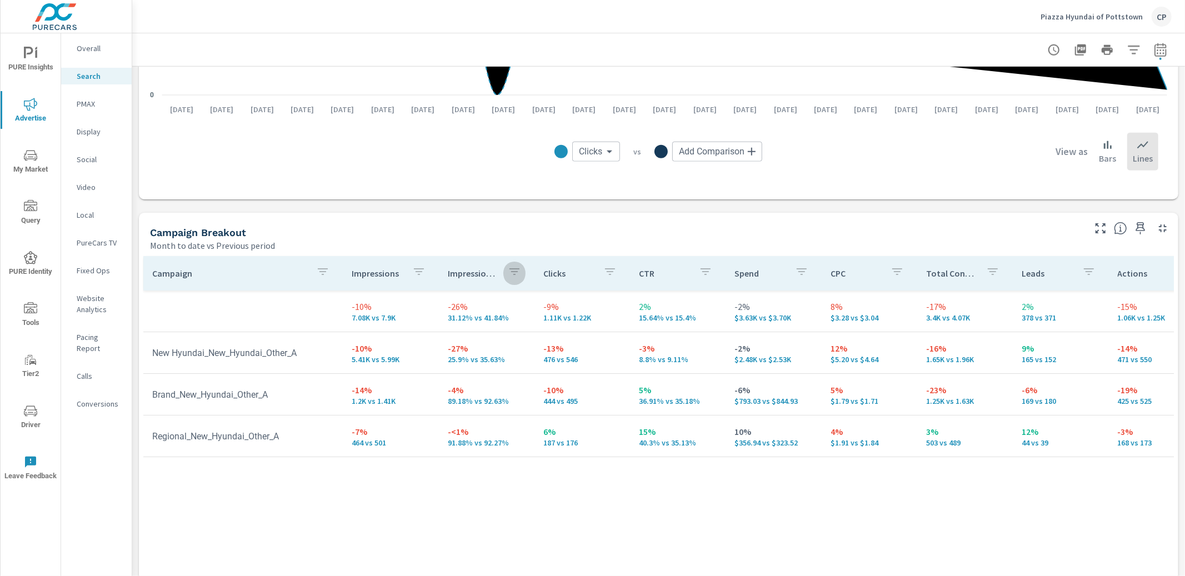
click at [509, 271] on icon "button" at bounding box center [514, 271] width 10 height 7
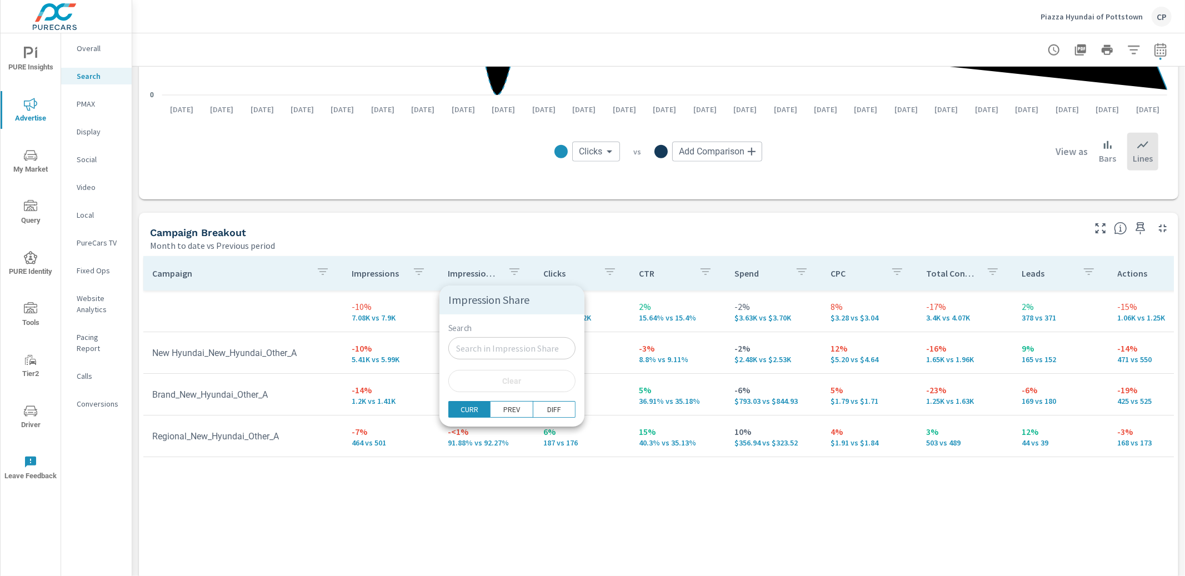
click at [377, 280] on div at bounding box center [592, 288] width 1185 height 576
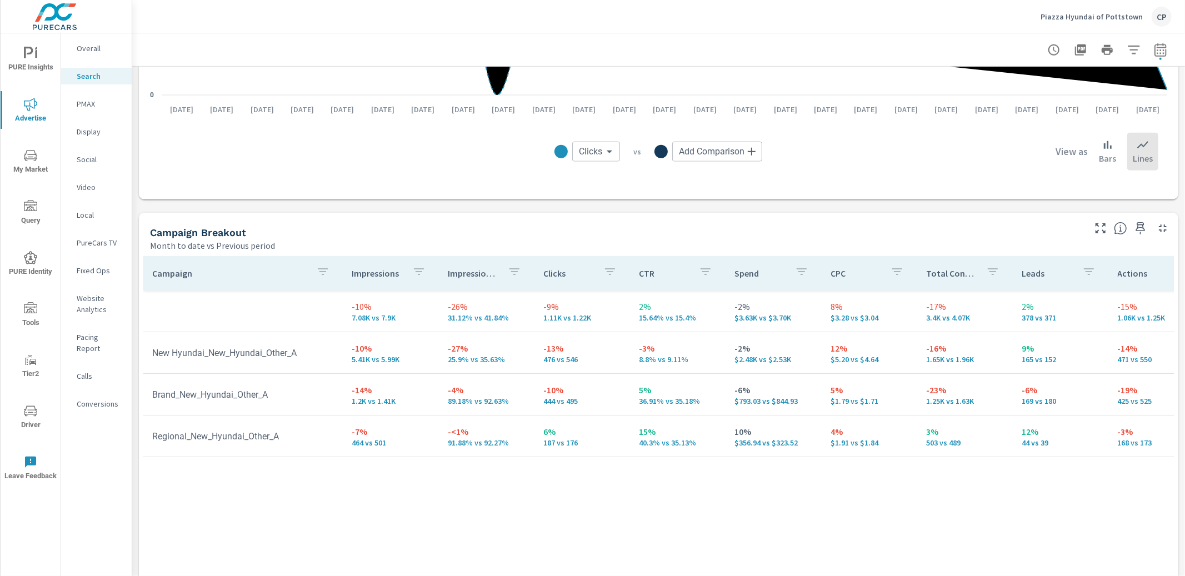
click at [463, 270] on p "Impression Share" at bounding box center [473, 273] width 51 height 11
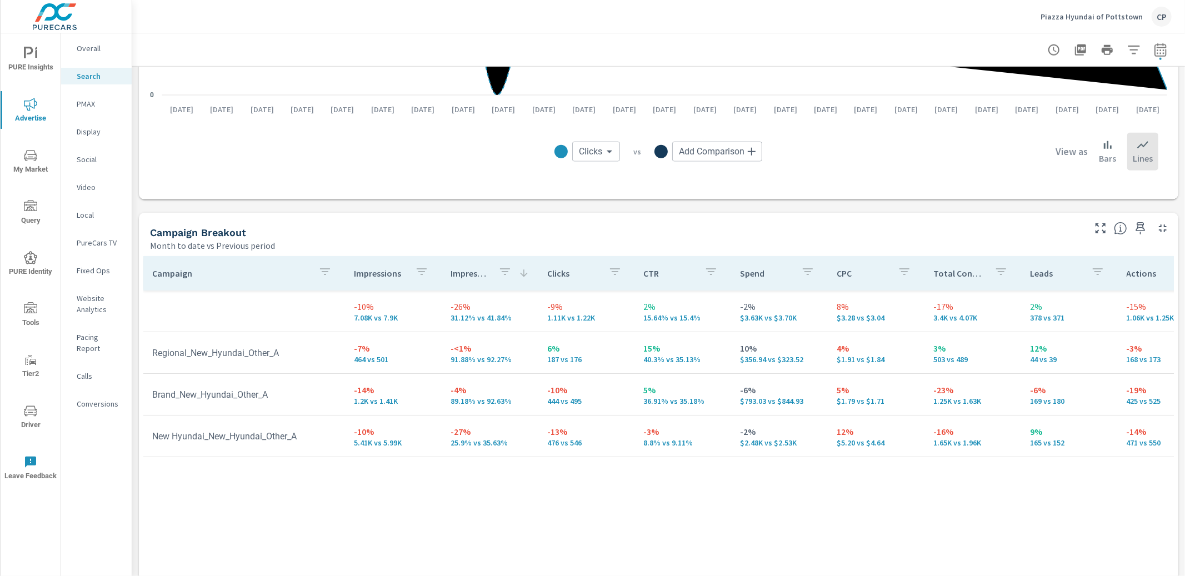
click at [463, 270] on p "Impression Share" at bounding box center [469, 273] width 39 height 11
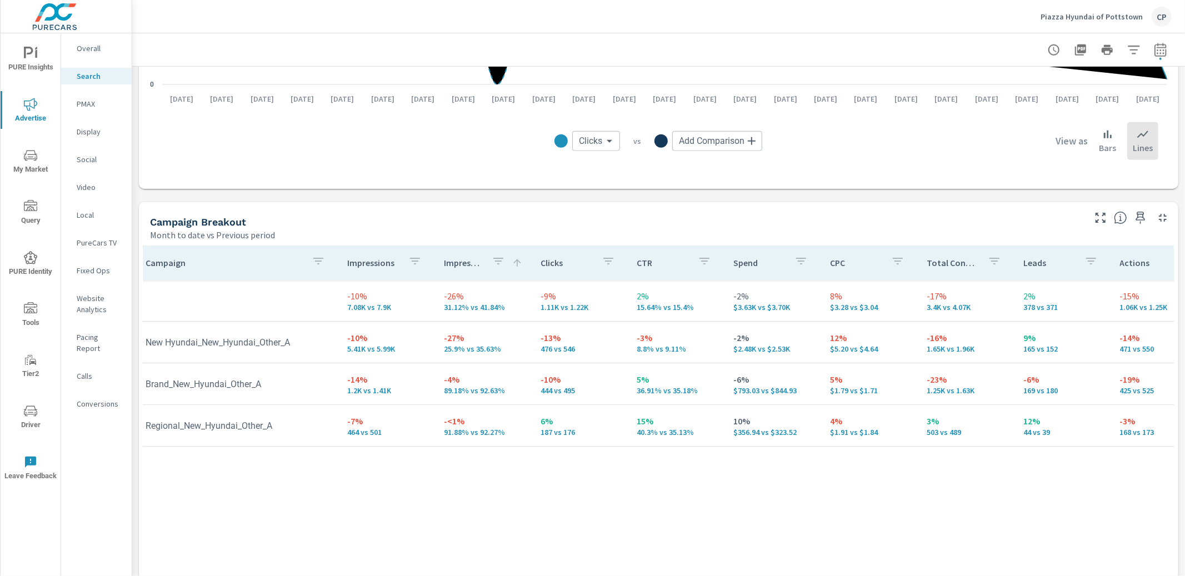
scroll to position [0, 7]
